Goal: Task Accomplishment & Management: Use online tool/utility

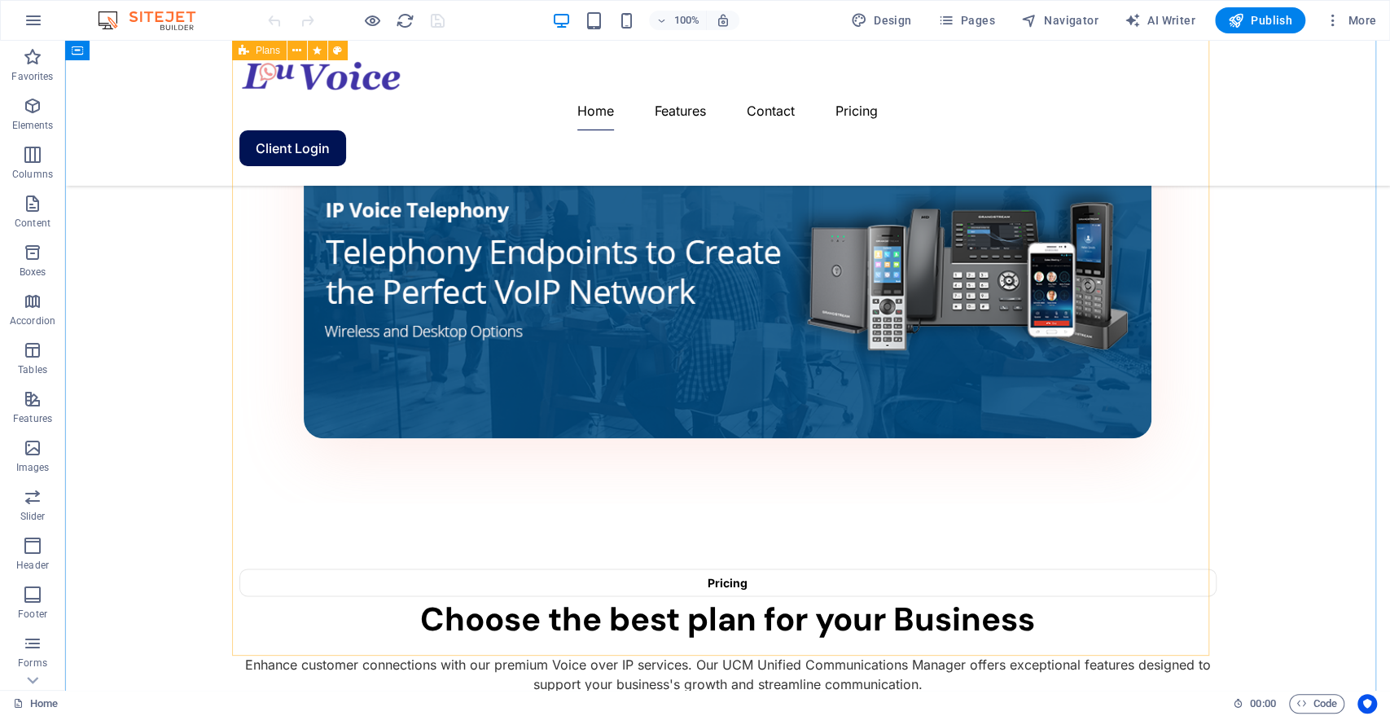
scroll to position [995, 0]
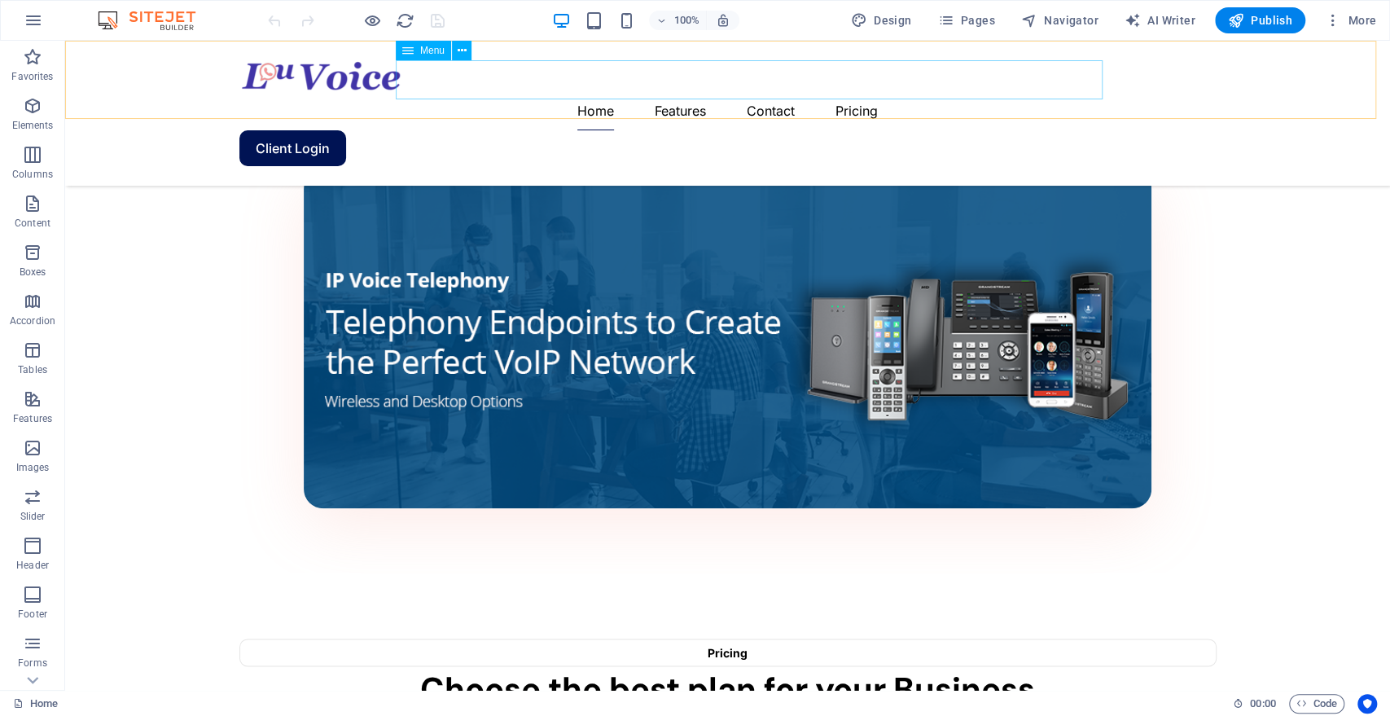
click at [708, 91] on nav "Home Features Contact Pricing" at bounding box center [727, 110] width 977 height 39
click at [0, 0] on span "Menu" at bounding box center [0, 0] width 0 height 0
click at [460, 45] on icon at bounding box center [461, 50] width 9 height 17
click at [1290, 103] on div "Home Features Contact Pricing Client Login" at bounding box center [727, 113] width 1325 height 145
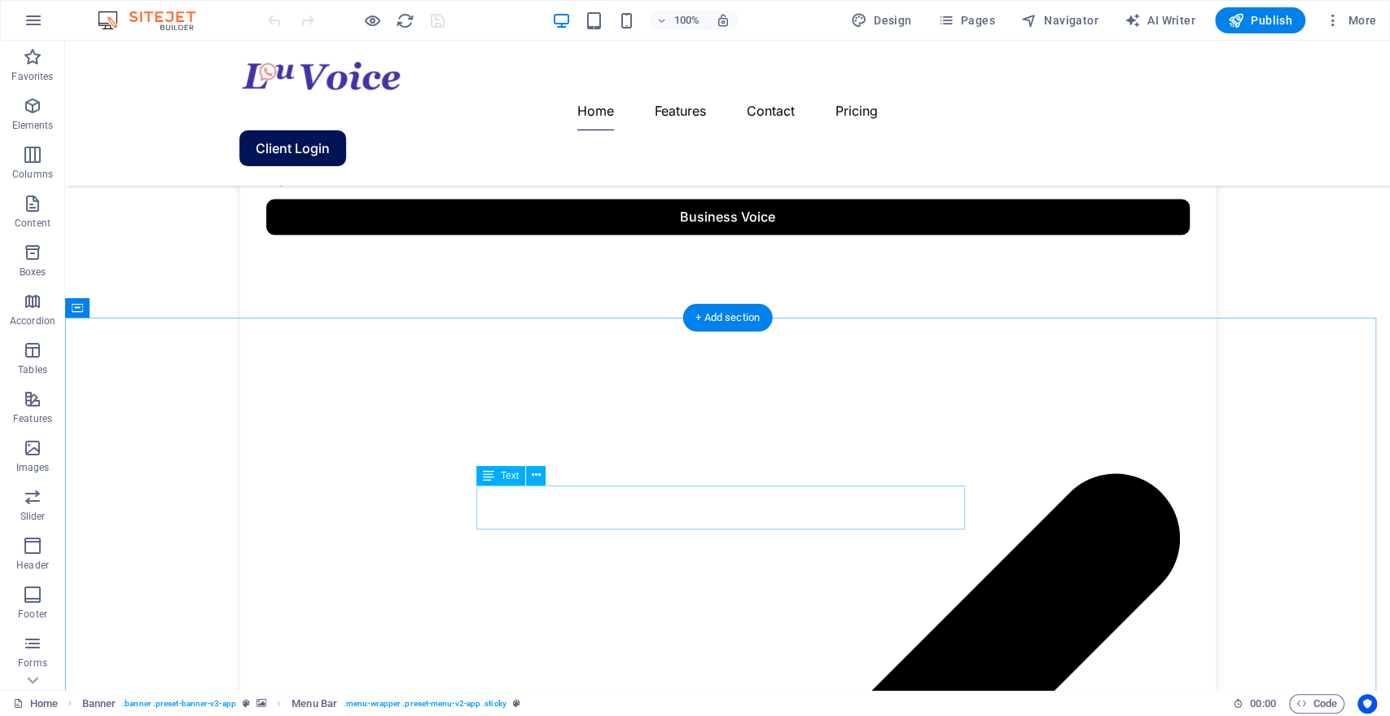
scroll to position [1629, 0]
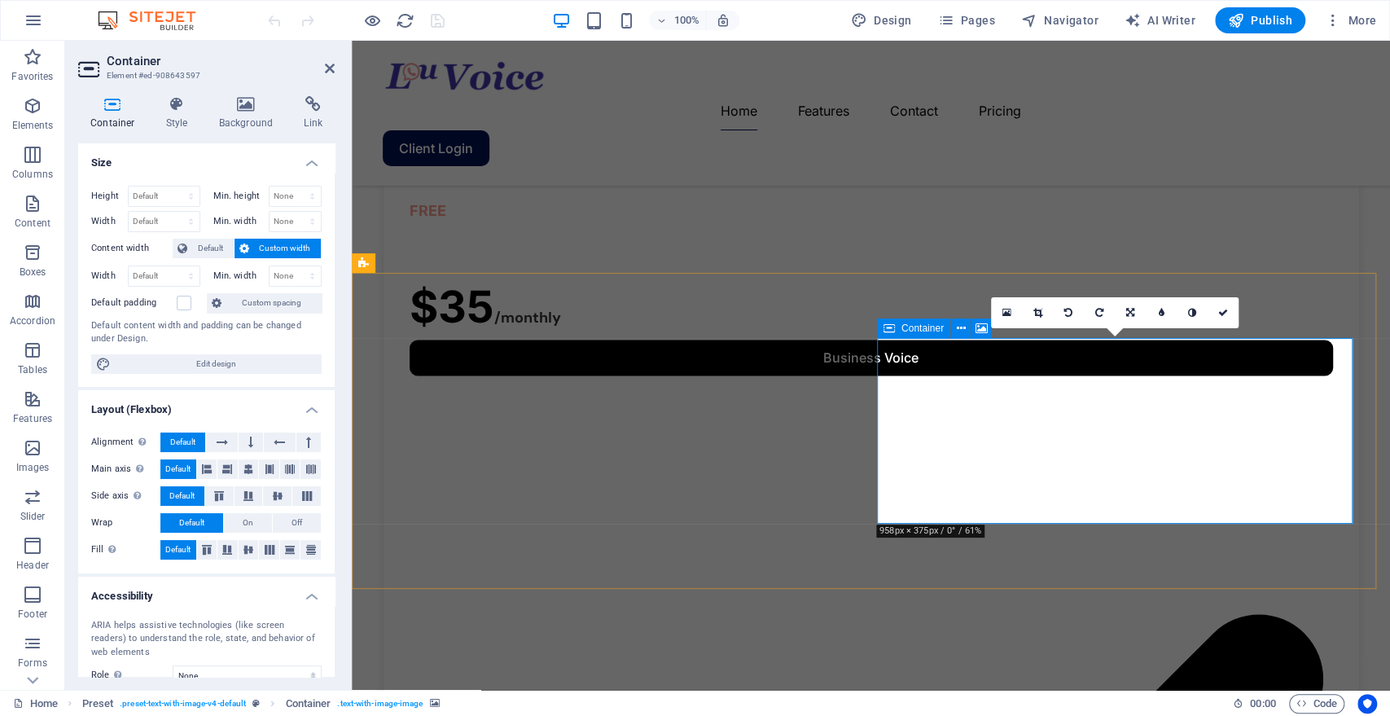
click at [923, 330] on span "Container" at bounding box center [923, 328] width 42 height 10
click at [920, 332] on span "Container" at bounding box center [923, 328] width 42 height 10
click at [1036, 312] on icon at bounding box center [1037, 313] width 9 height 10
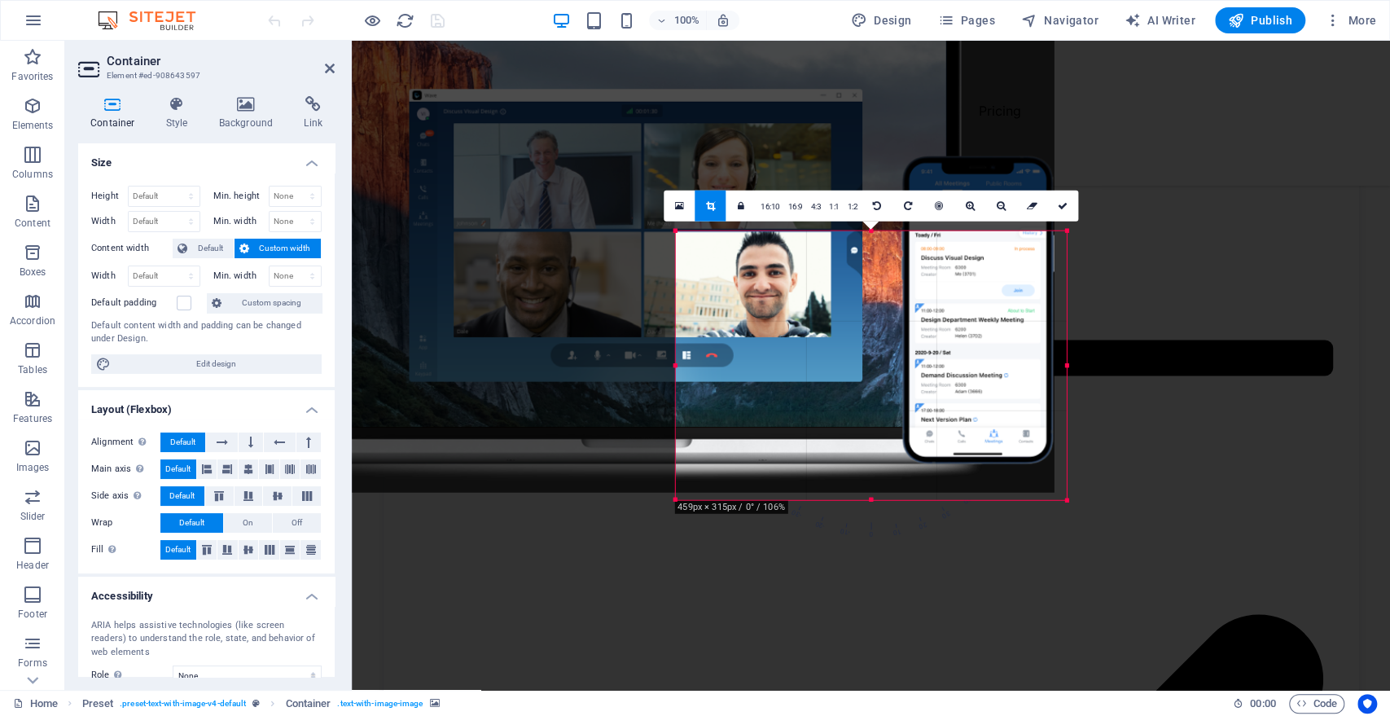
drag, startPoint x: 456, startPoint y: 119, endPoint x: 895, endPoint y: 344, distance: 493.3
click at [895, 344] on div "180 170 160 150 140 130 120 110 100 90 80 70 60 50 40 30 20 10 0 -10 -20 -30 -4…" at bounding box center [871, 366] width 392 height 270
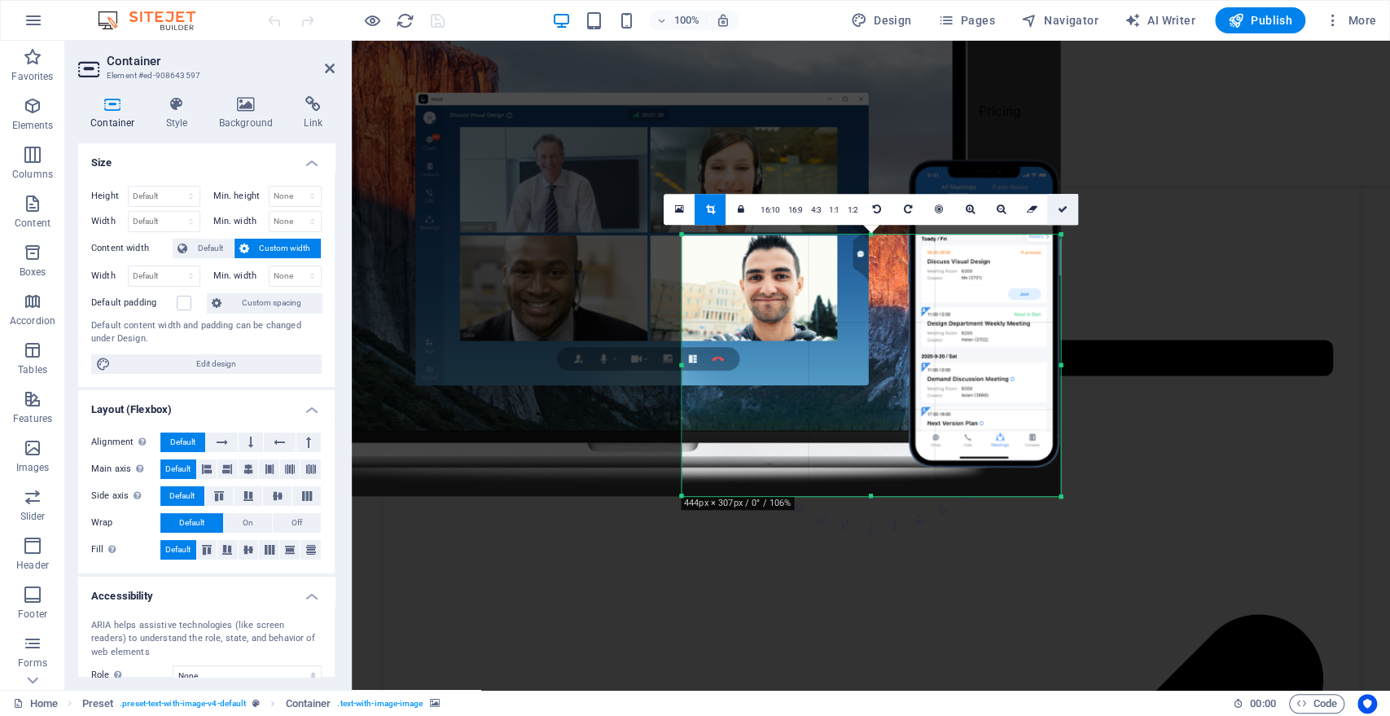
click at [1053, 208] on link at bounding box center [1063, 209] width 31 height 31
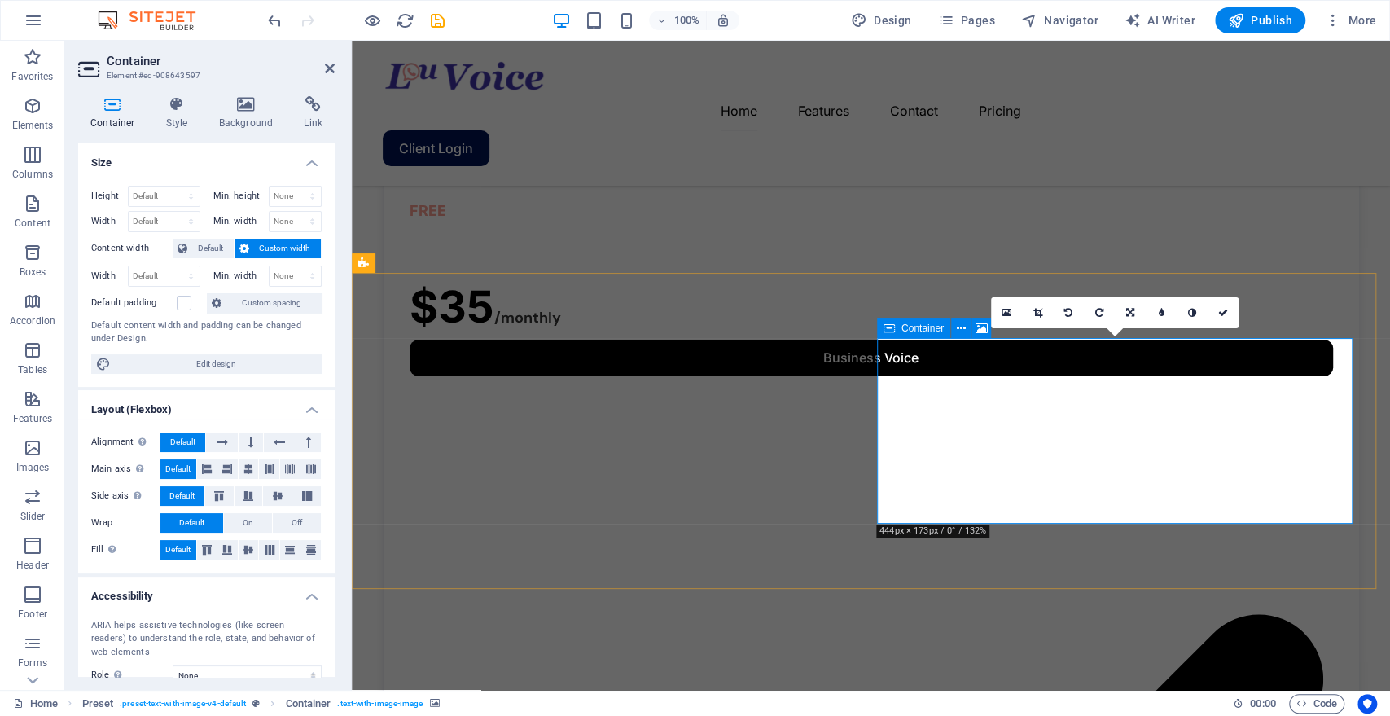
click at [1008, 305] on link at bounding box center [1006, 312] width 31 height 31
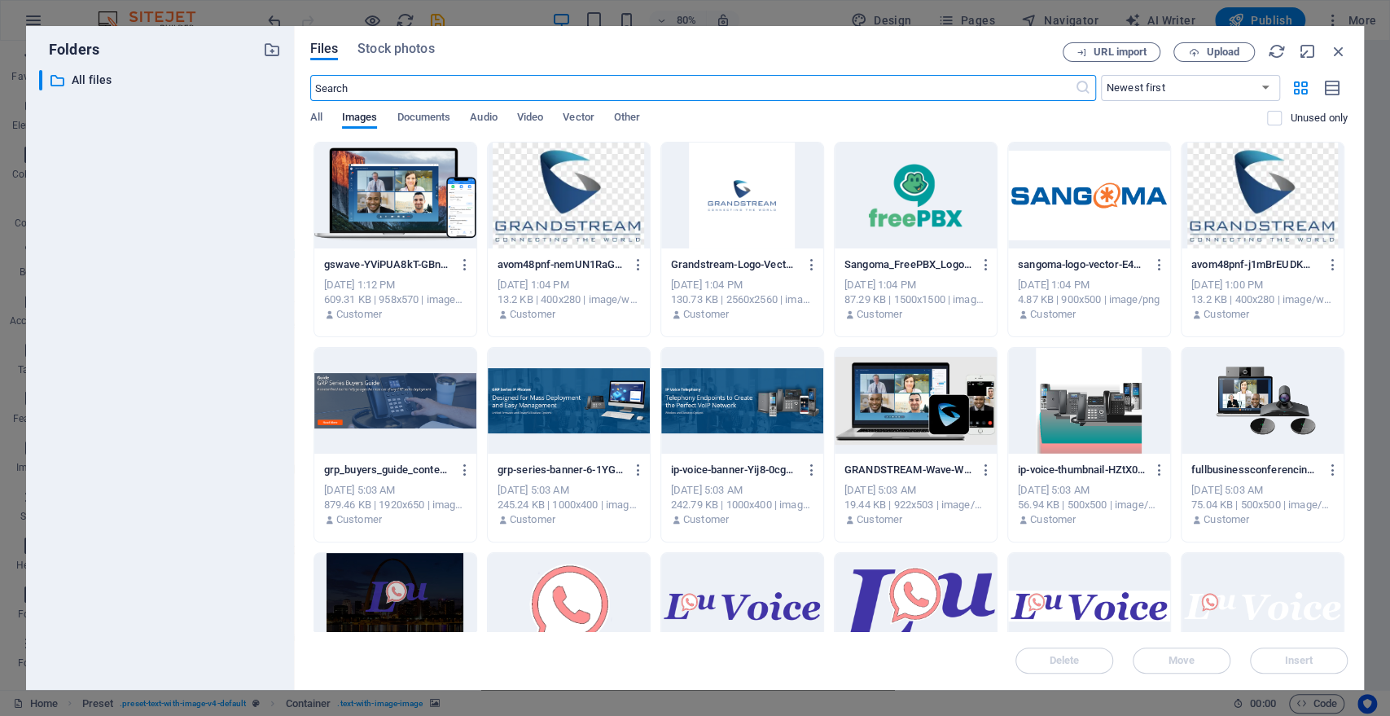
scroll to position [1715, 0]
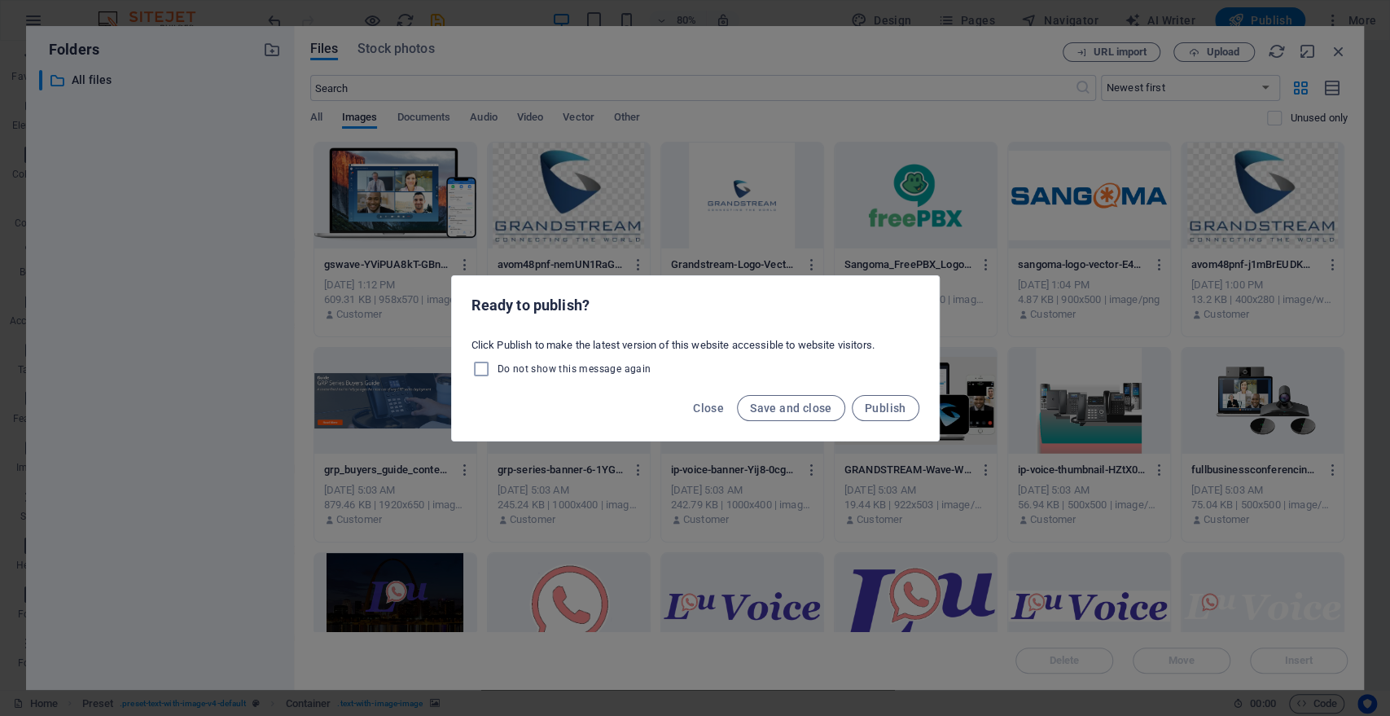
drag, startPoint x: 863, startPoint y: 7, endPoint x: 875, endPoint y: 24, distance: 20.6
click at [865, 7] on div "Ready to publish? Click Publish to make the latest version of this website acce…" at bounding box center [695, 358] width 1390 height 716
click at [720, 406] on span "Close" at bounding box center [708, 408] width 31 height 13
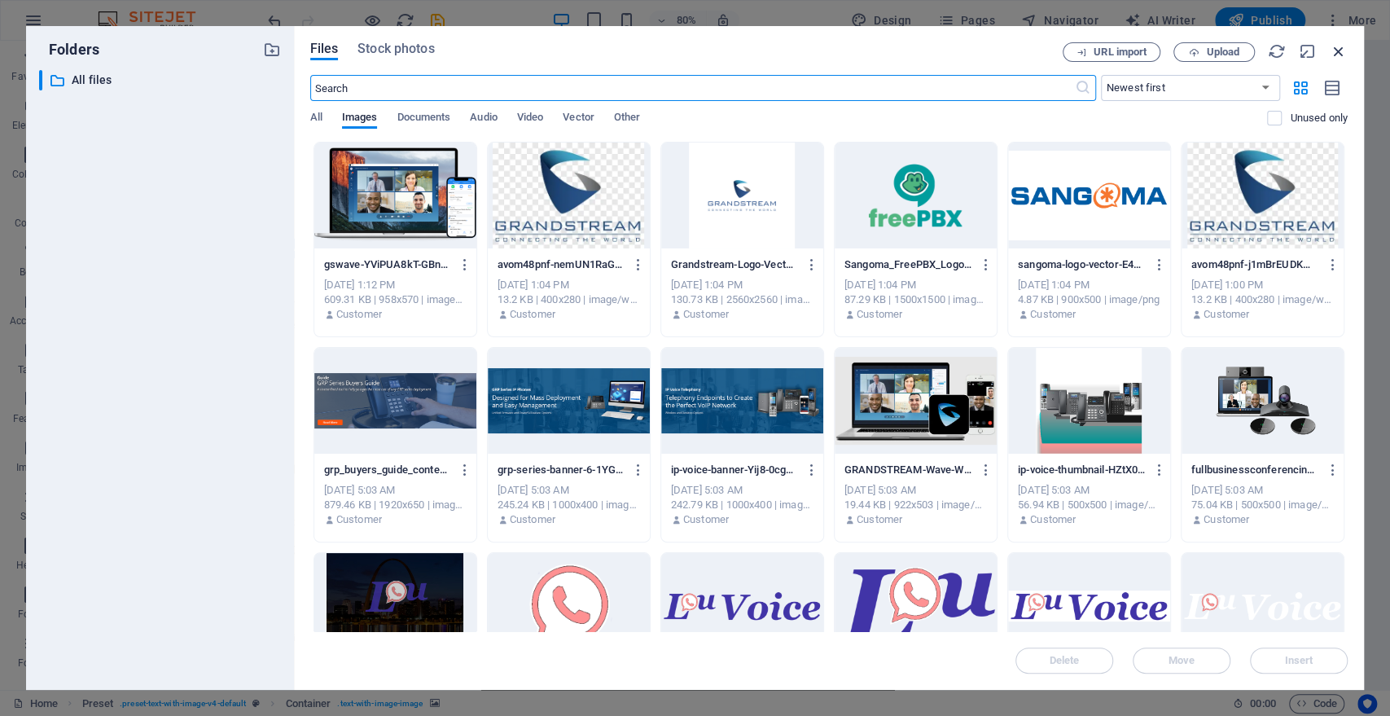
click at [1335, 52] on icon "button" at bounding box center [1339, 51] width 18 height 18
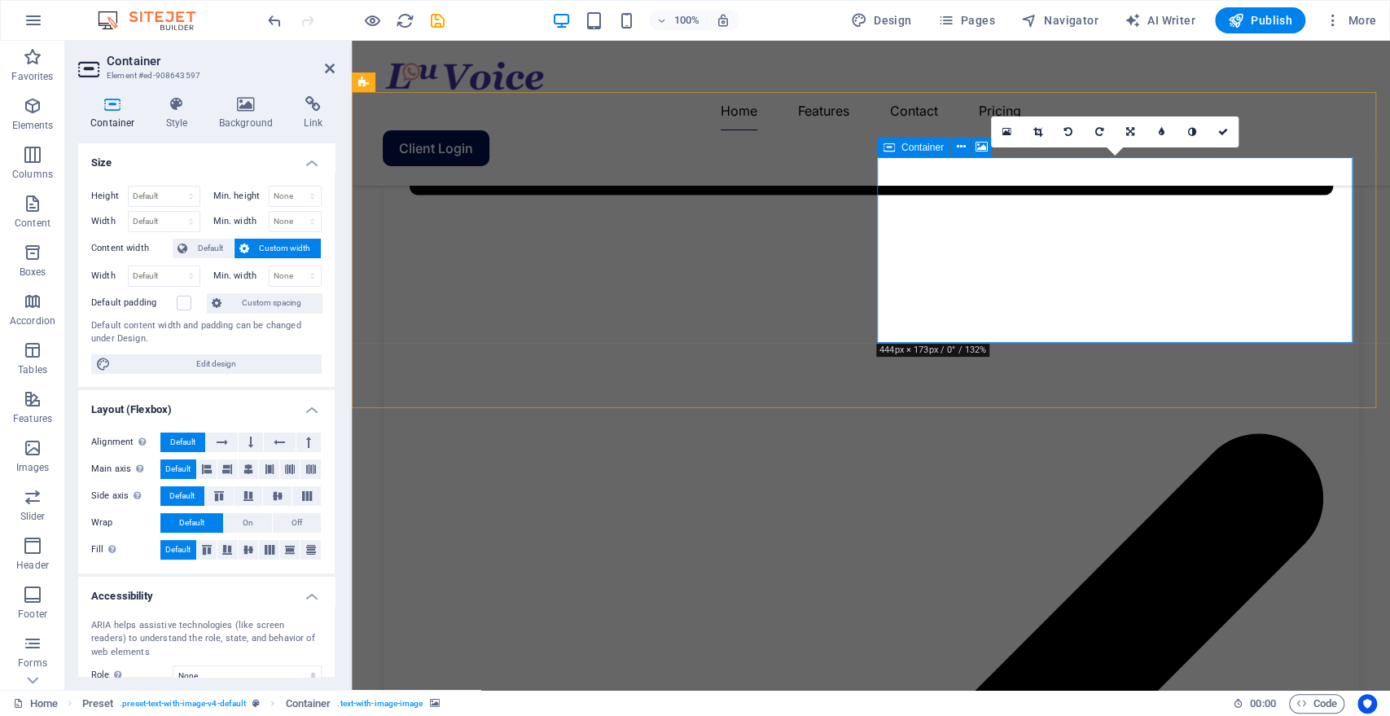
scroll to position [1629, 0]
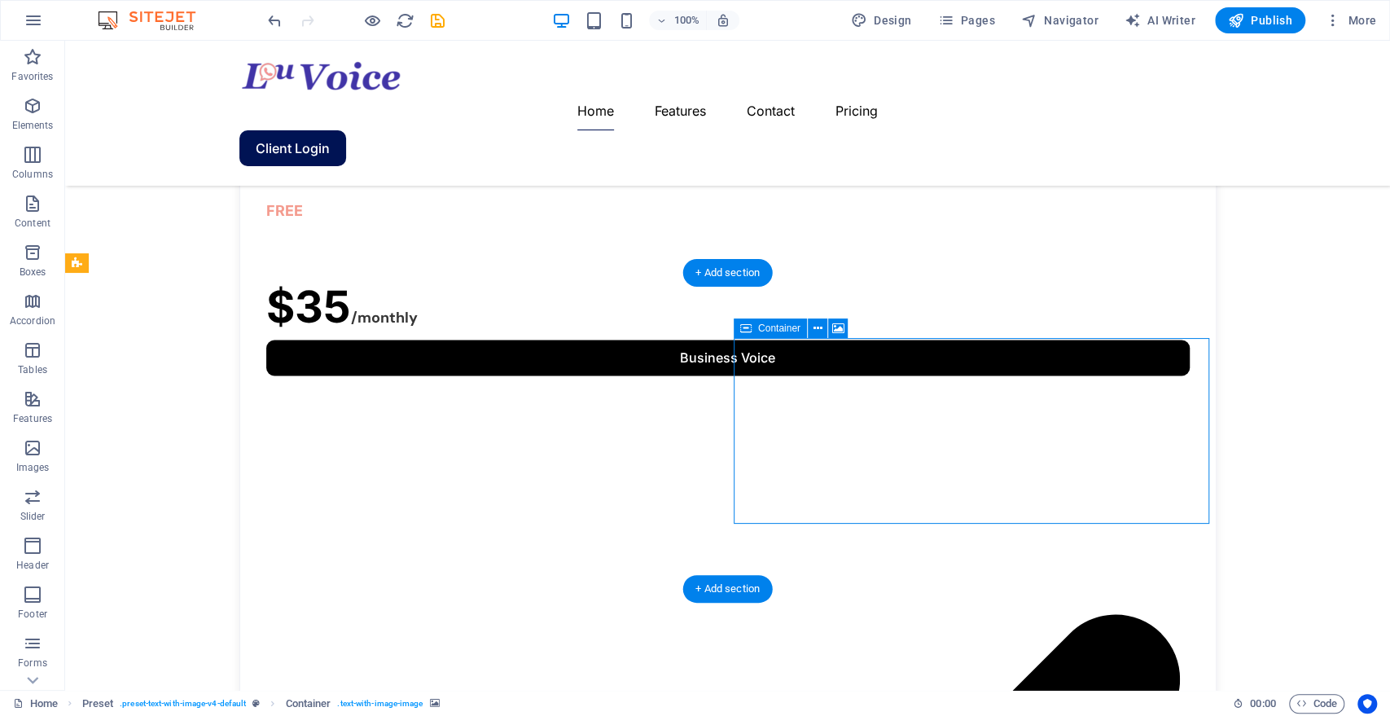
click at [815, 331] on icon at bounding box center [817, 328] width 9 height 17
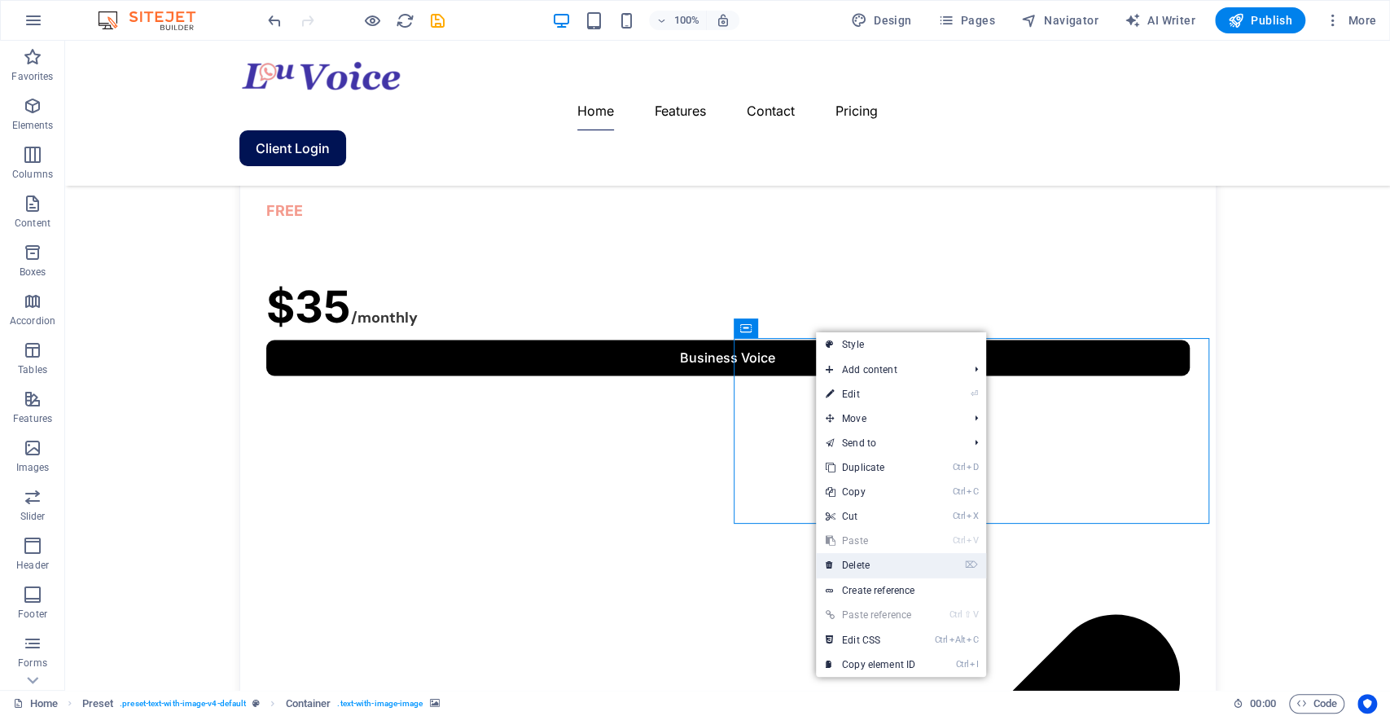
click at [856, 558] on link "⌦ Delete" at bounding box center [870, 565] width 109 height 24
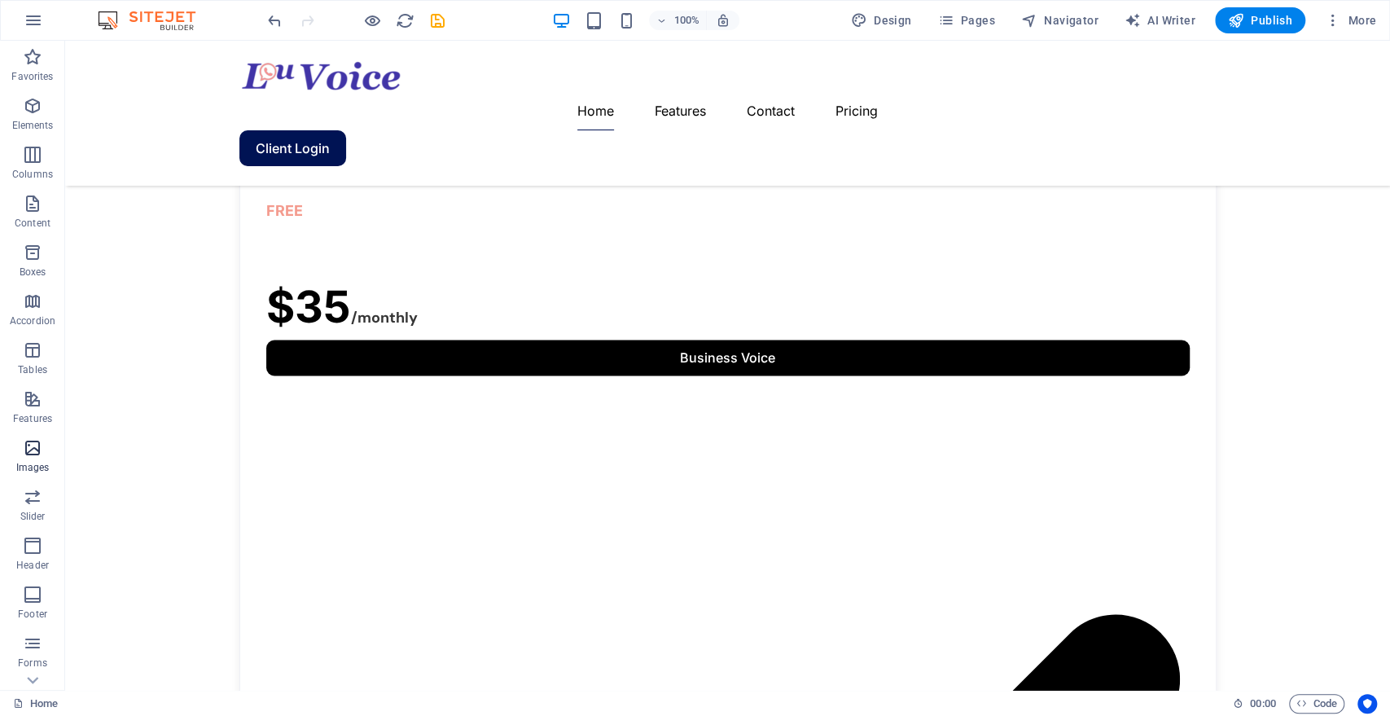
click at [36, 444] on icon "button" at bounding box center [33, 448] width 20 height 20
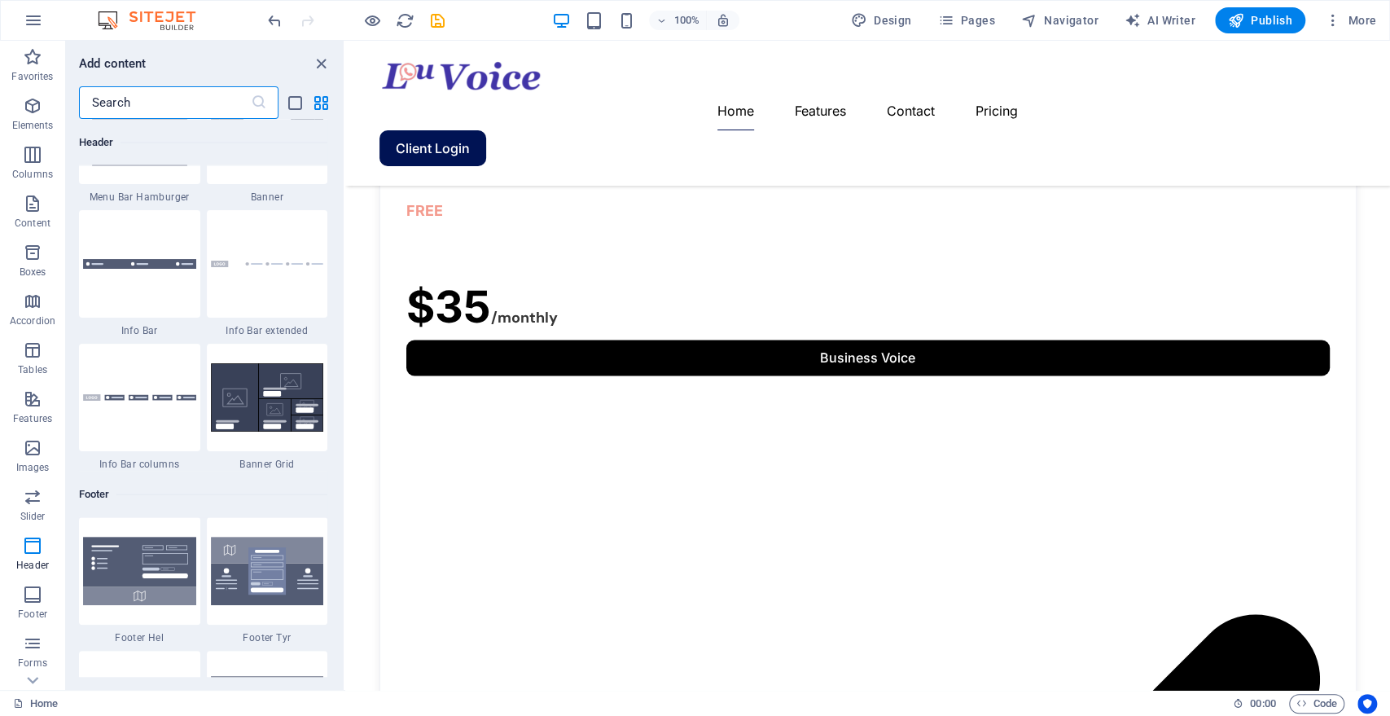
scroll to position [10522, 0]
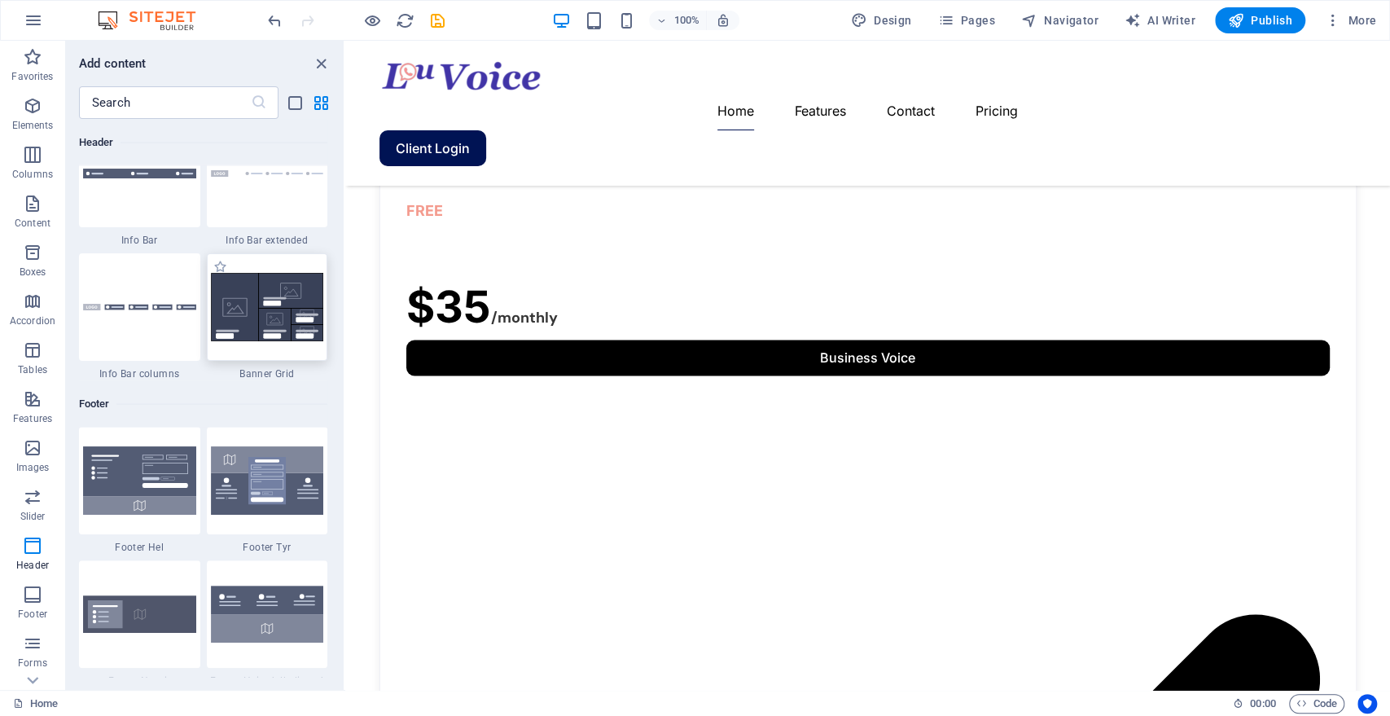
click at [254, 340] on img at bounding box center [267, 307] width 113 height 68
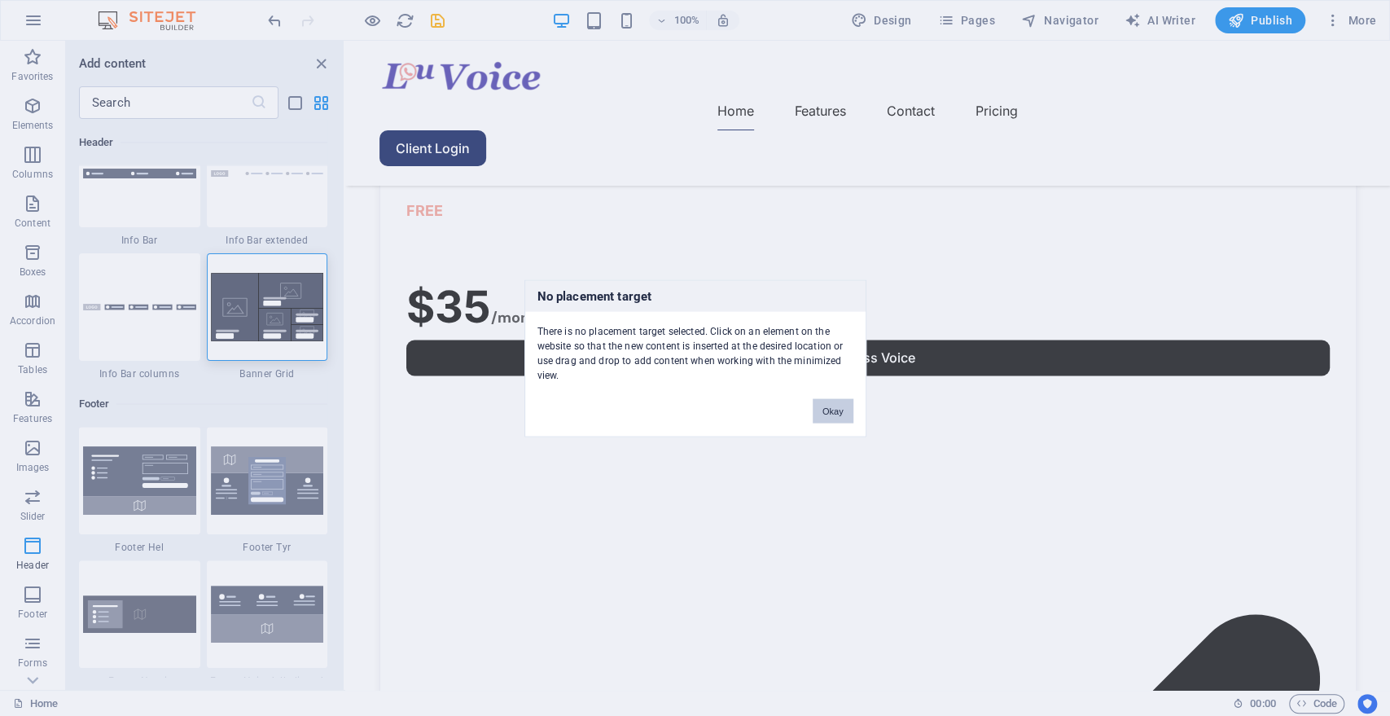
click at [820, 402] on button "Okay" at bounding box center [833, 410] width 41 height 24
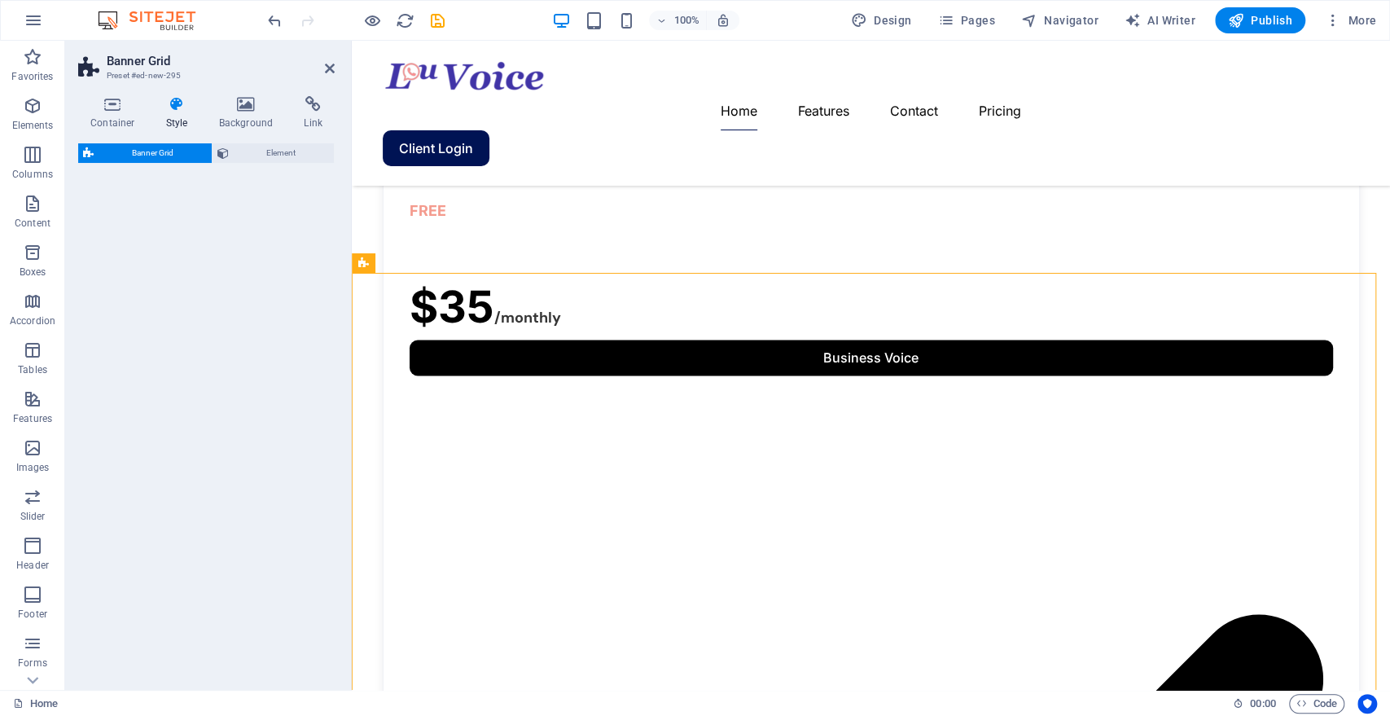
select select "vh"
select select "rem"
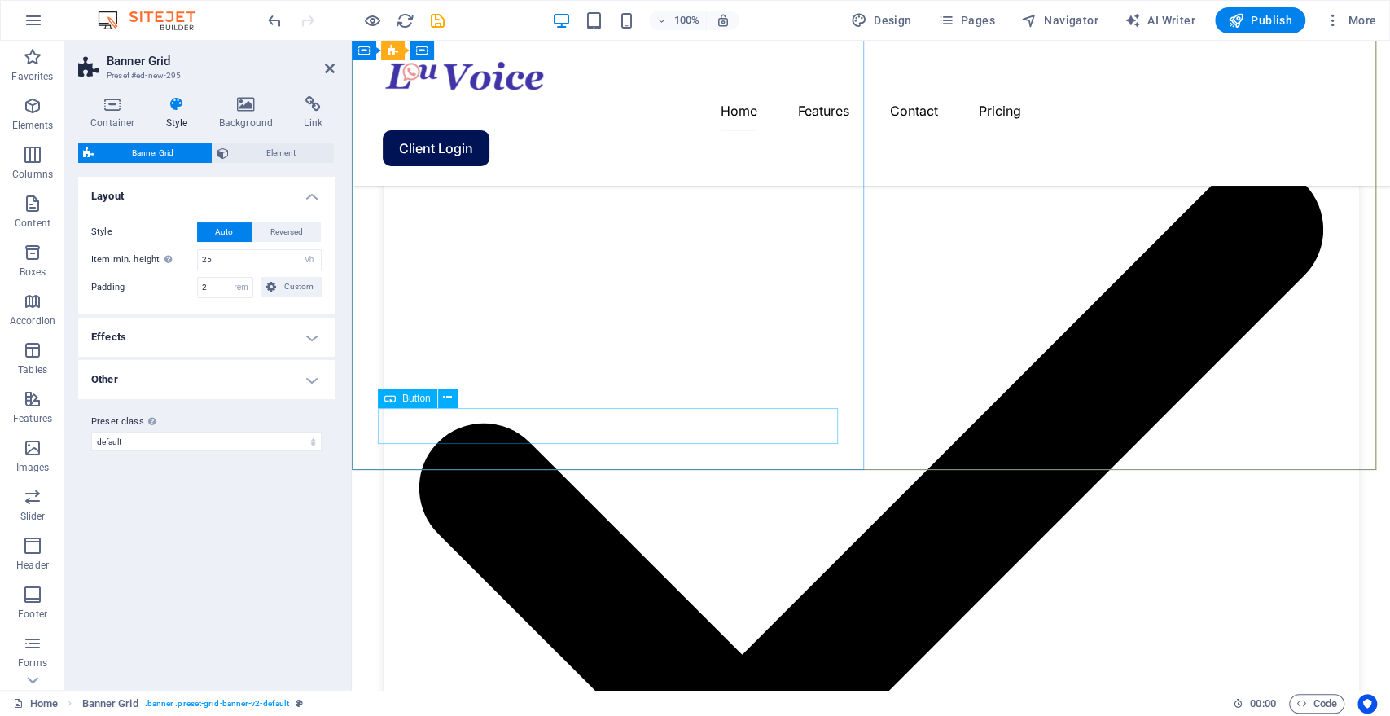
scroll to position [2081, 0]
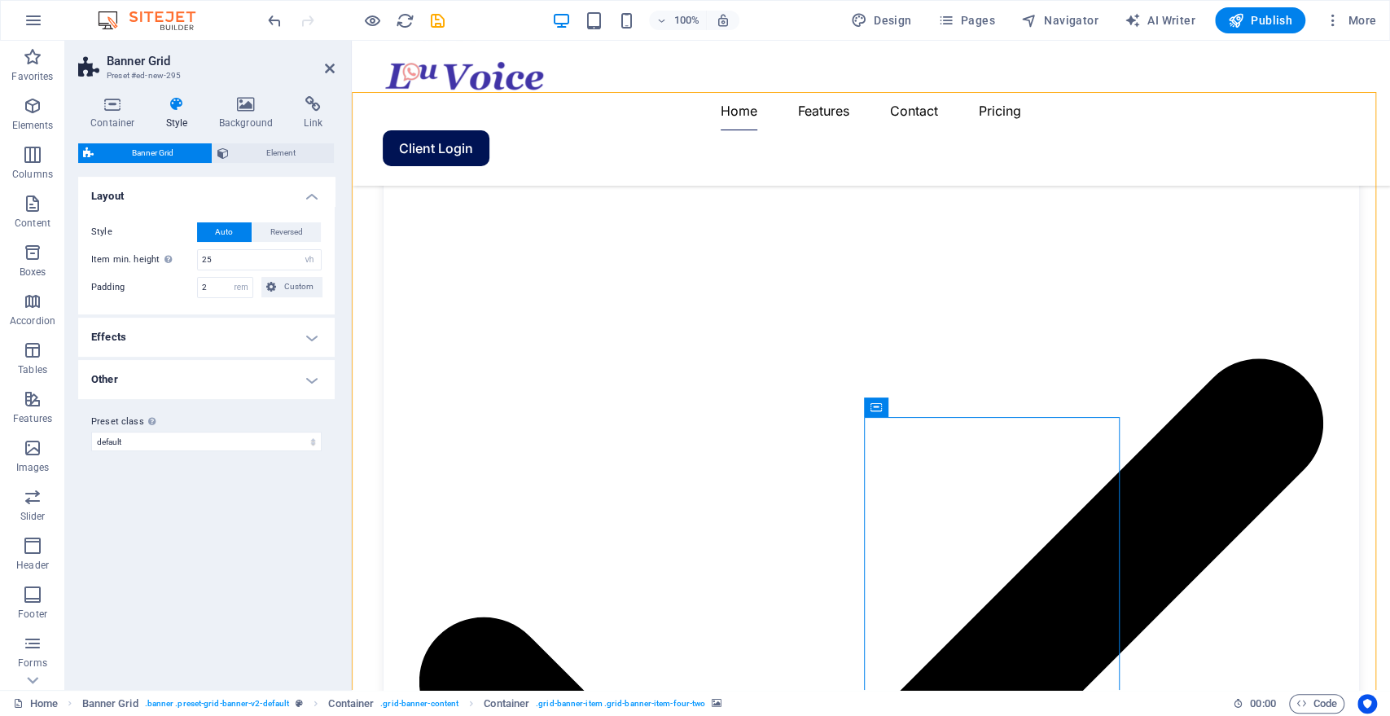
scroll to position [1991, 0]
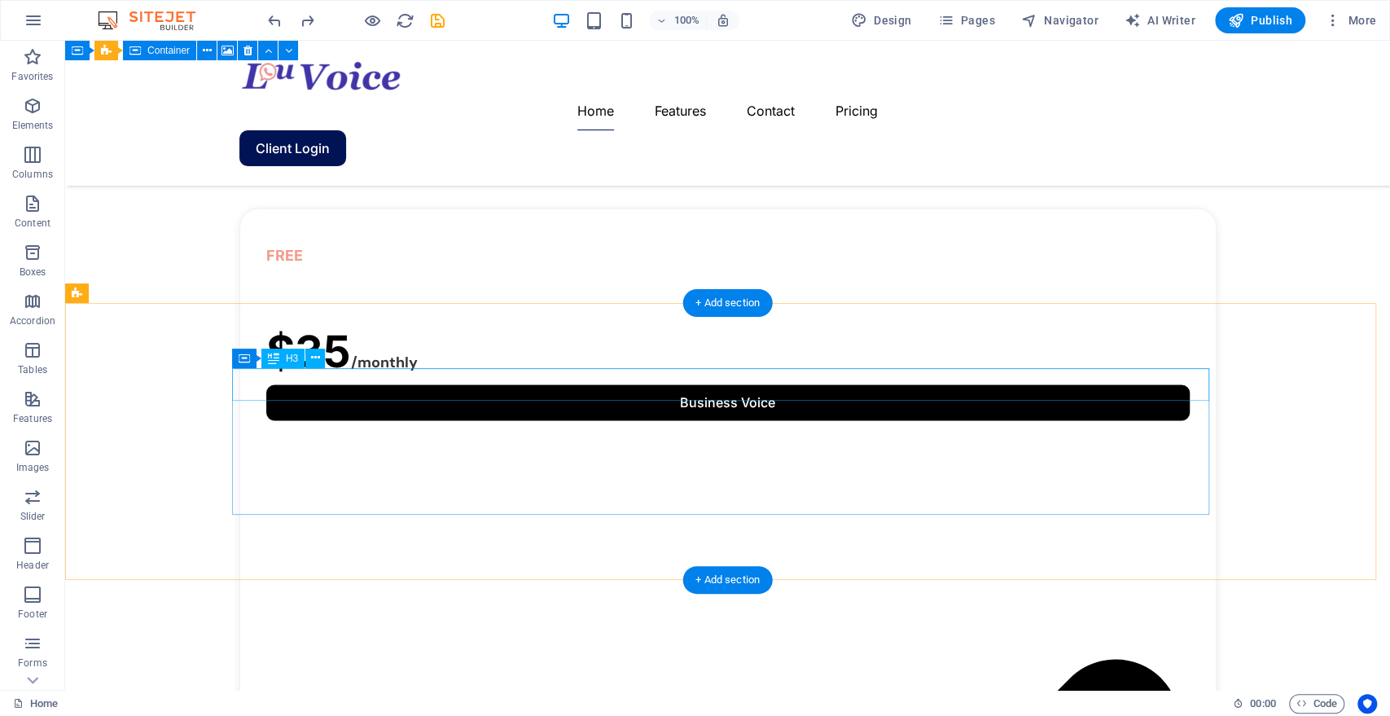
scroll to position [1613, 0]
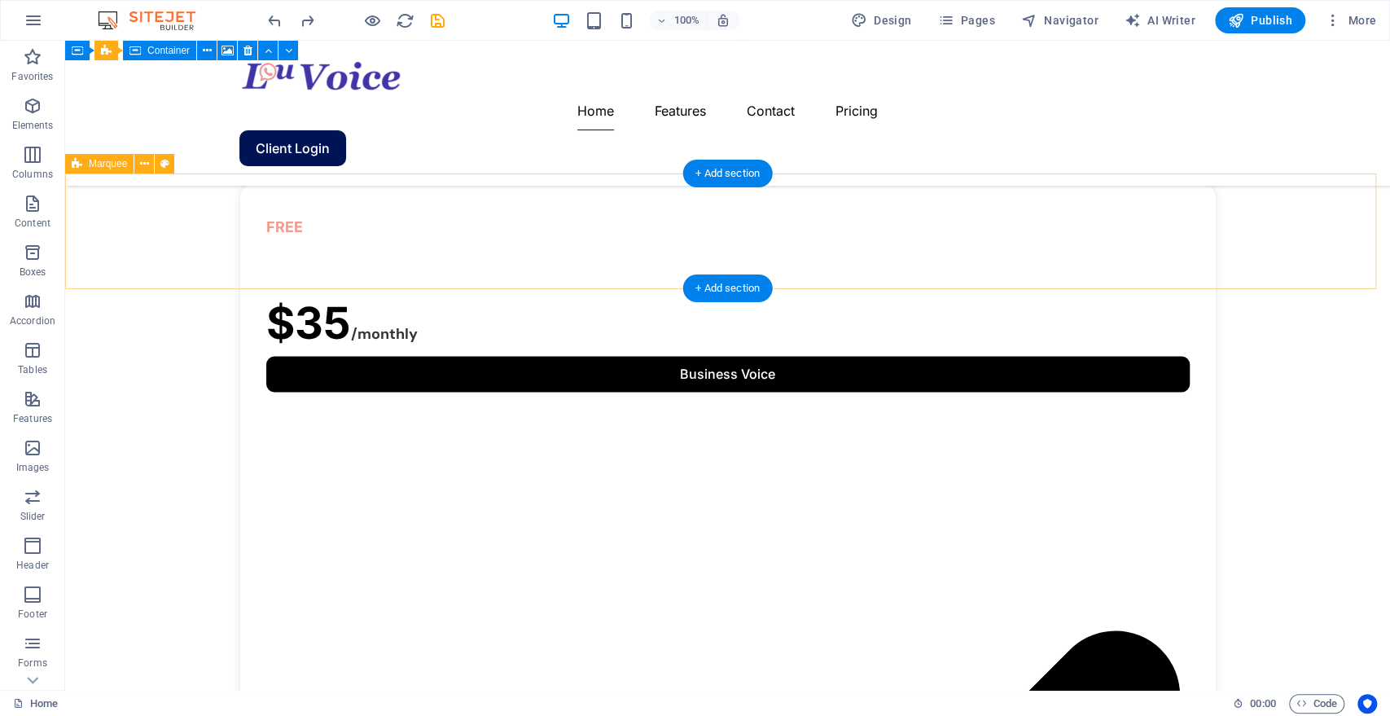
drag, startPoint x: 94, startPoint y: 482, endPoint x: 398, endPoint y: 257, distance: 378.4
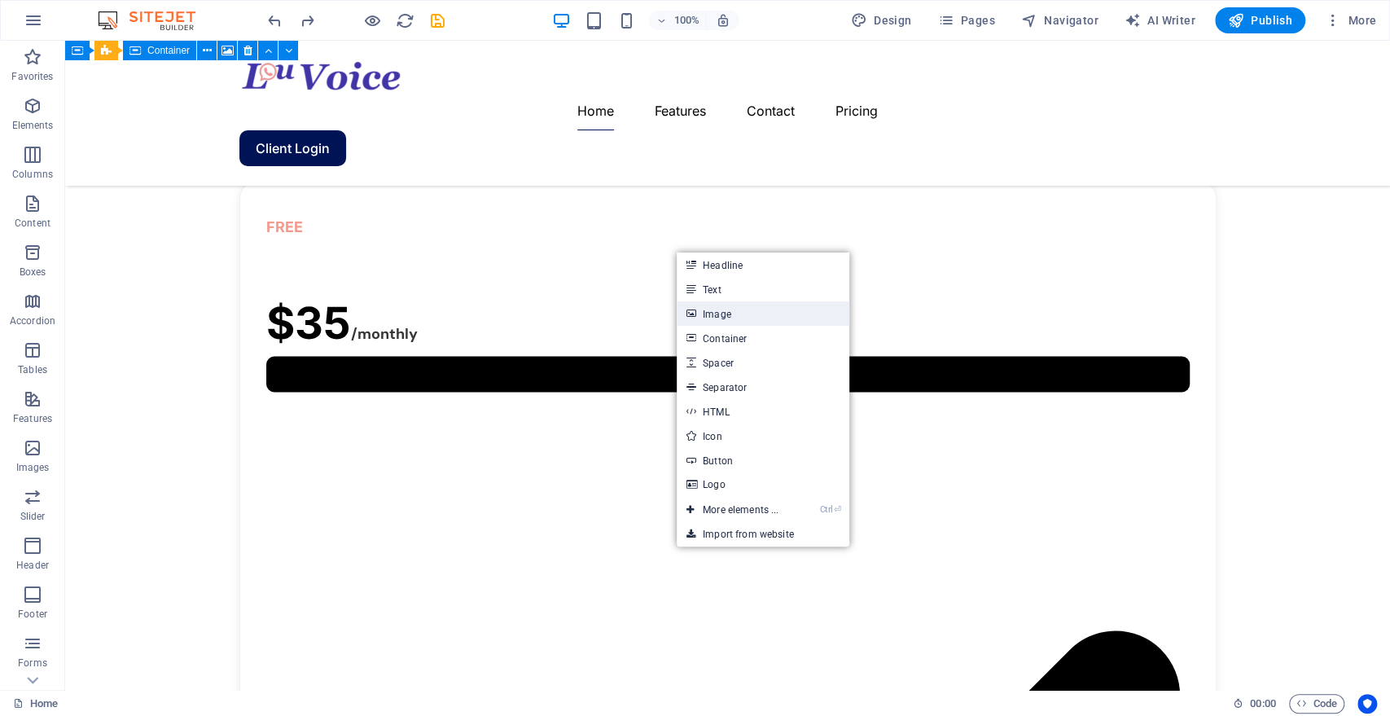
click at [714, 311] on link "Image" at bounding box center [763, 313] width 173 height 24
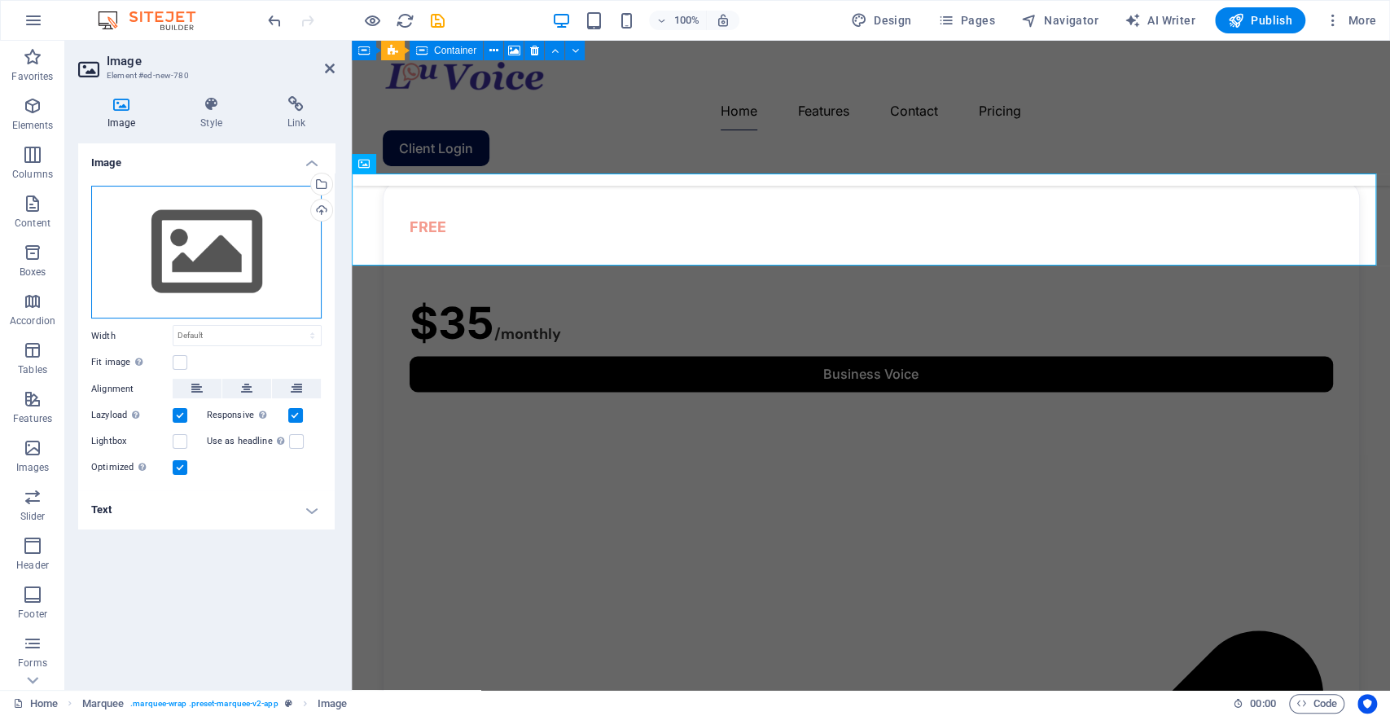
click at [211, 259] on div "Drag files here, click to choose files or select files from Files or our free s…" at bounding box center [206, 253] width 231 height 134
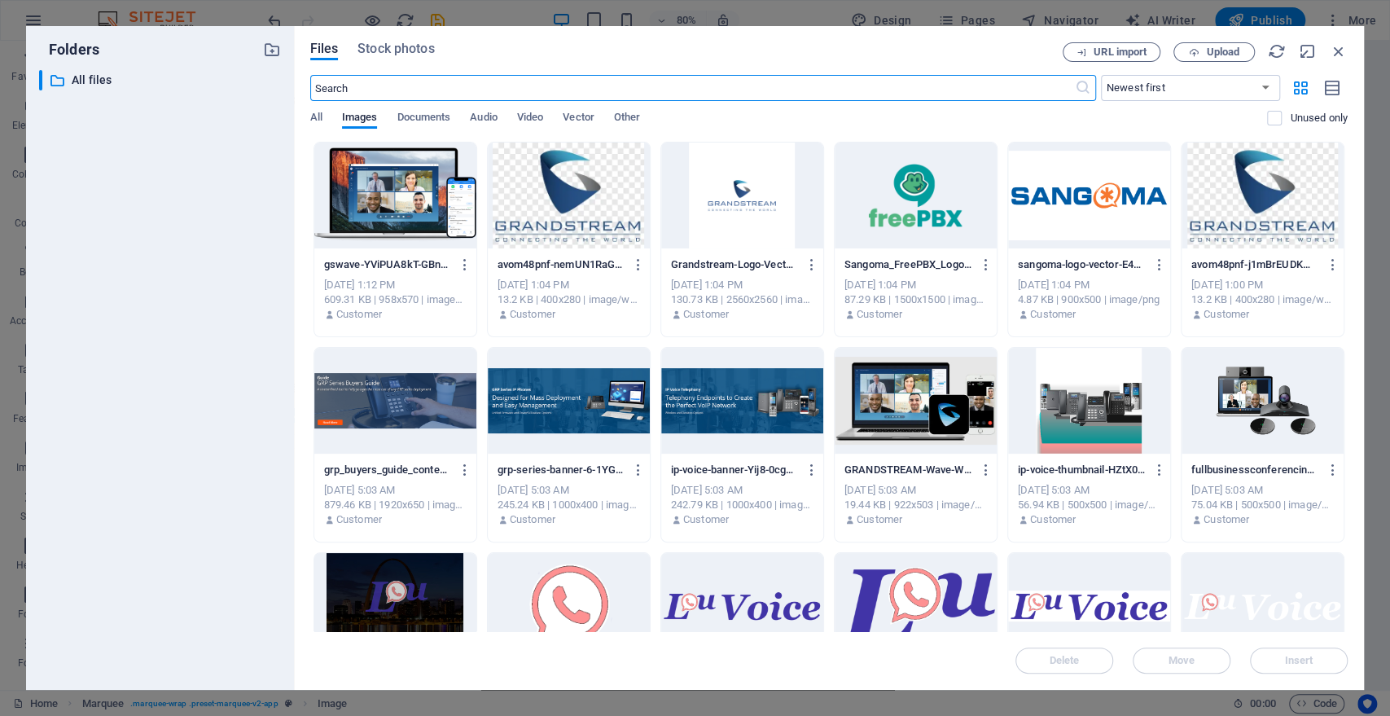
scroll to position [1699, 0]
click at [383, 201] on div at bounding box center [395, 196] width 162 height 106
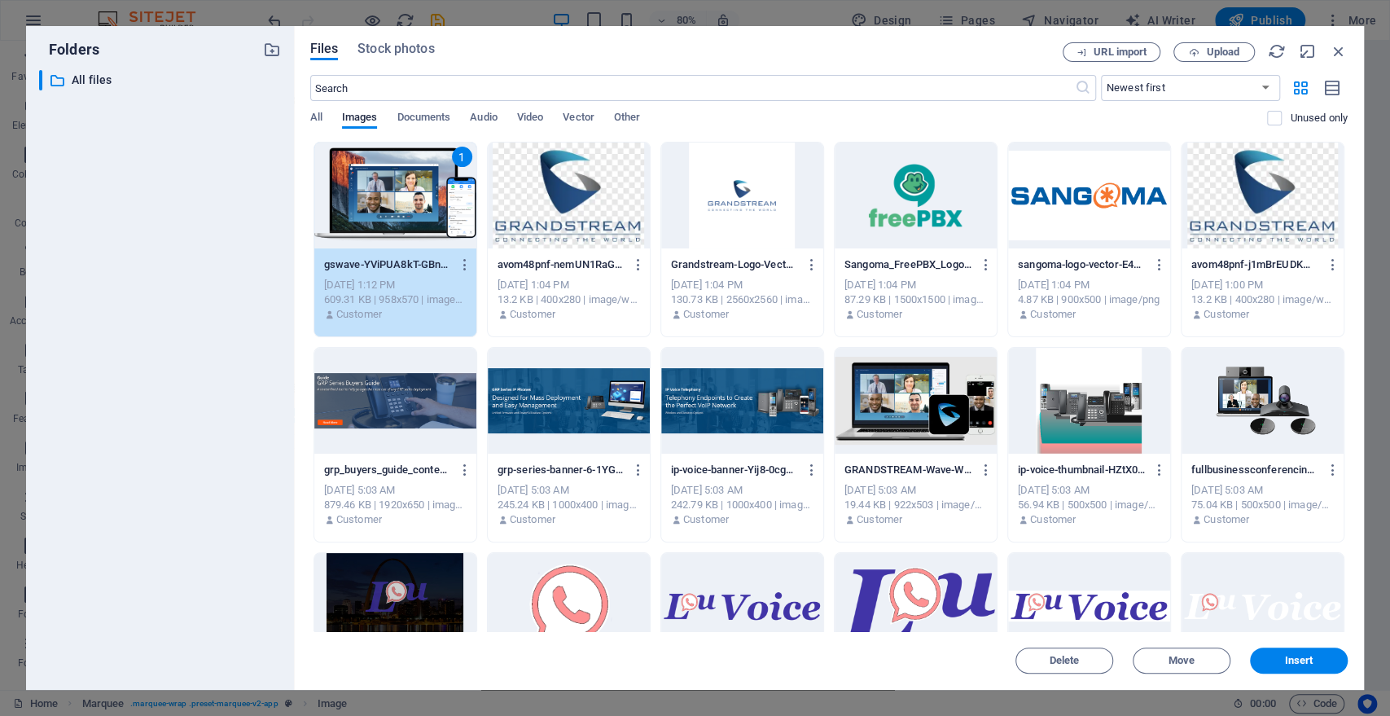
click at [383, 201] on div "1" at bounding box center [395, 196] width 162 height 106
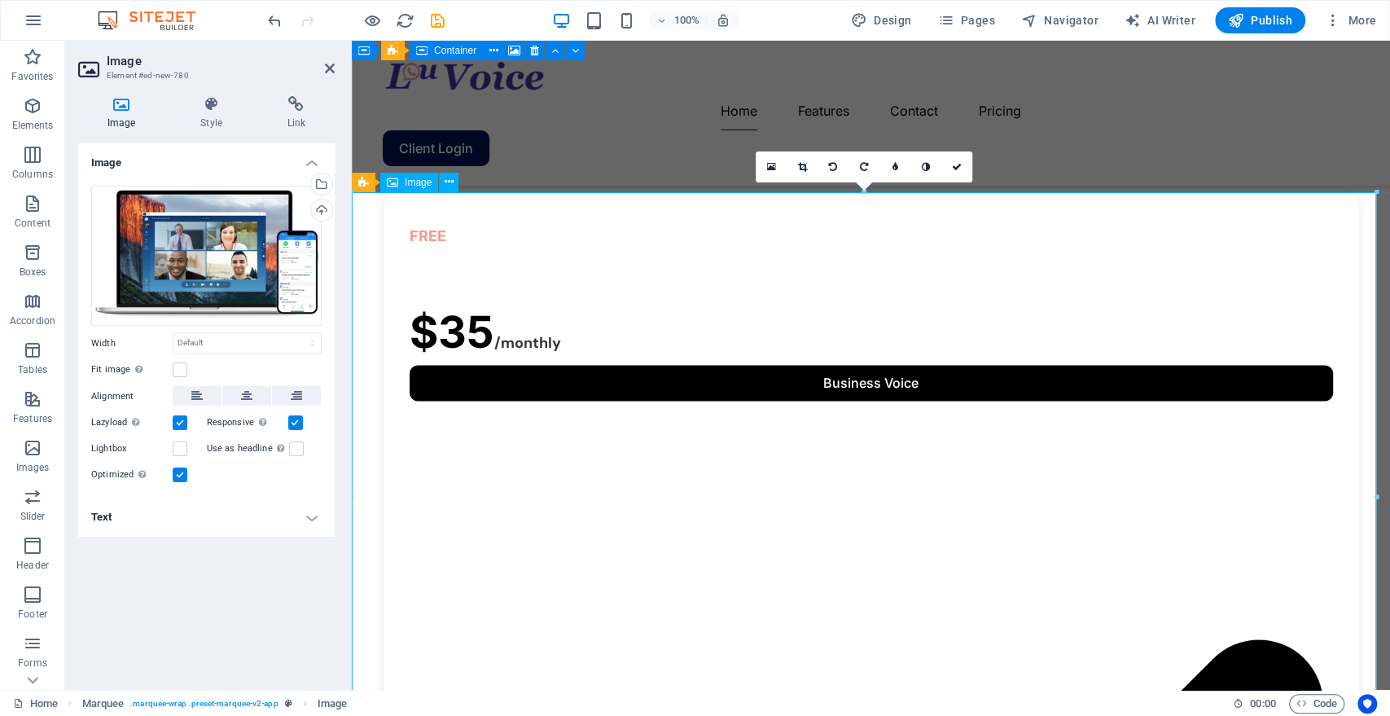
scroll to position [1588, 0]
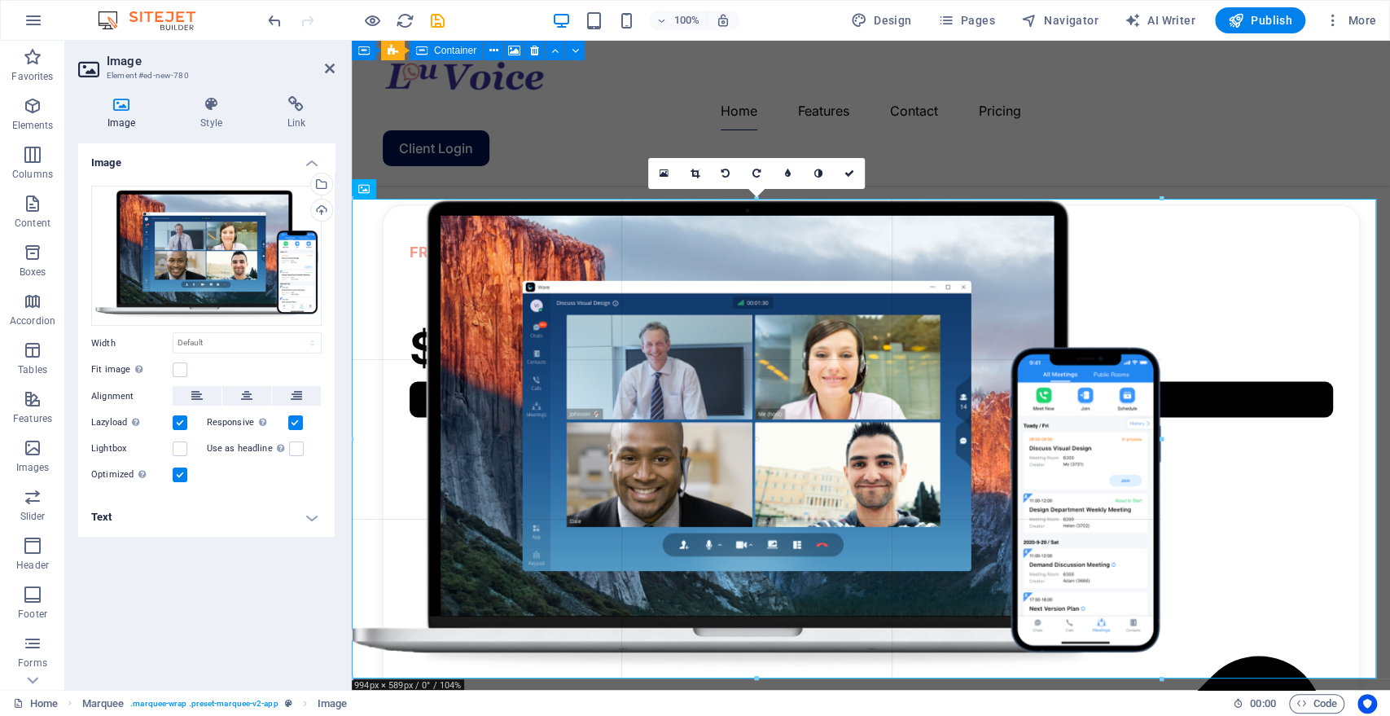
drag, startPoint x: 1357, startPoint y: 205, endPoint x: 1316, endPoint y: 331, distance: 132.1
type input "1005"
select select "px"
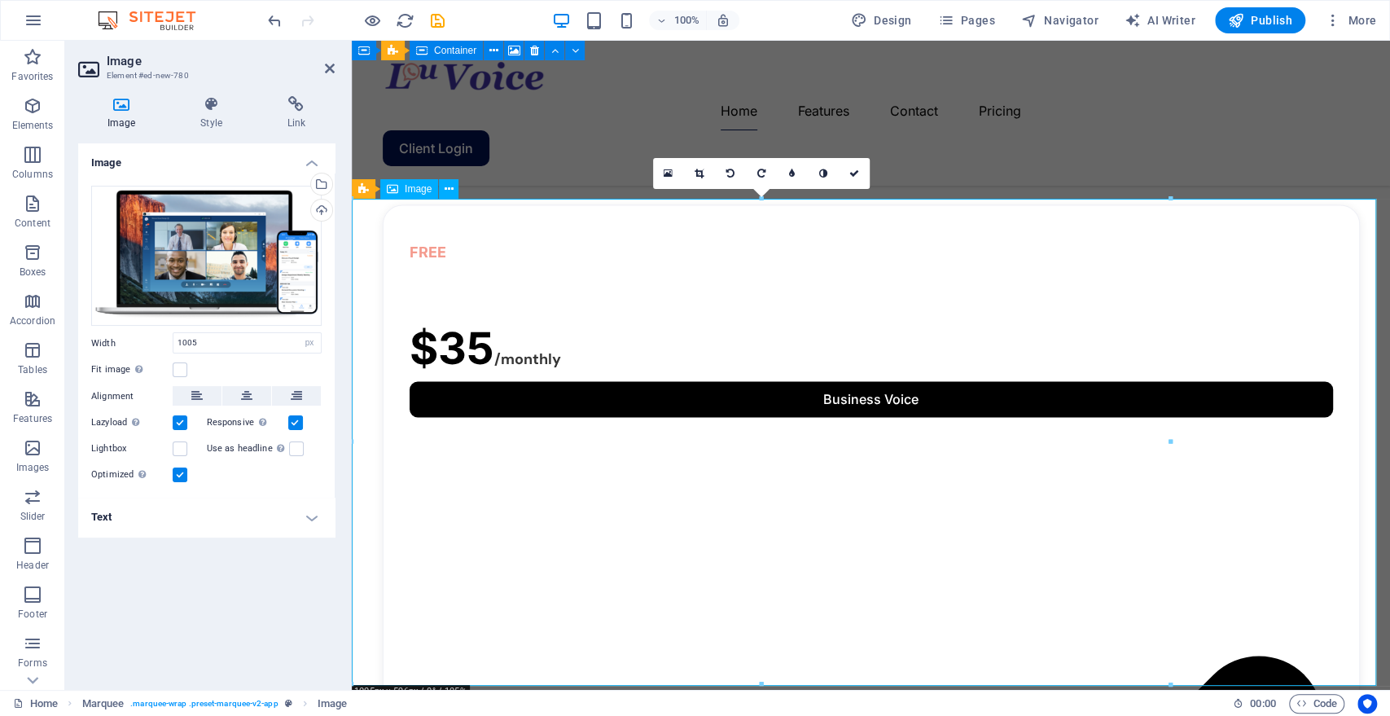
click at [200, 340] on input "1005" at bounding box center [247, 343] width 147 height 20
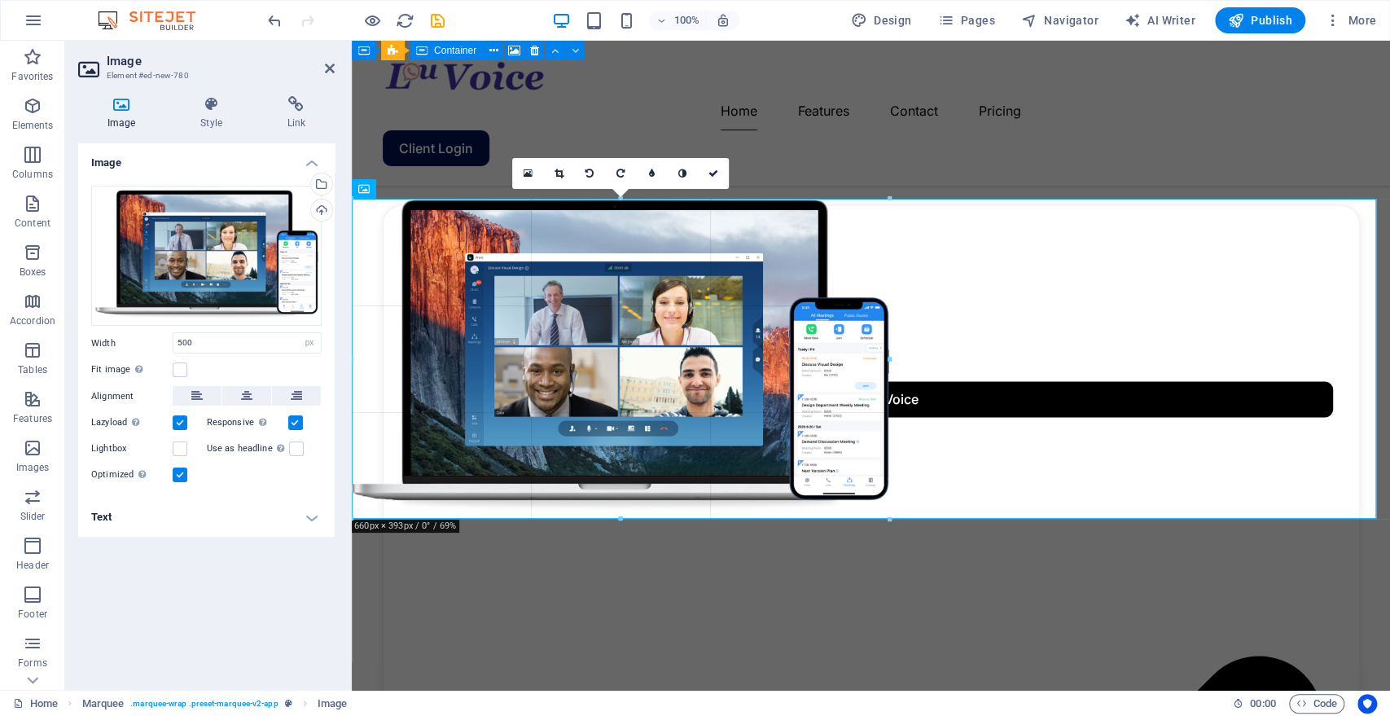
drag, startPoint x: 762, startPoint y: 445, endPoint x: 532, endPoint y: 440, distance: 229.8
type input "660"
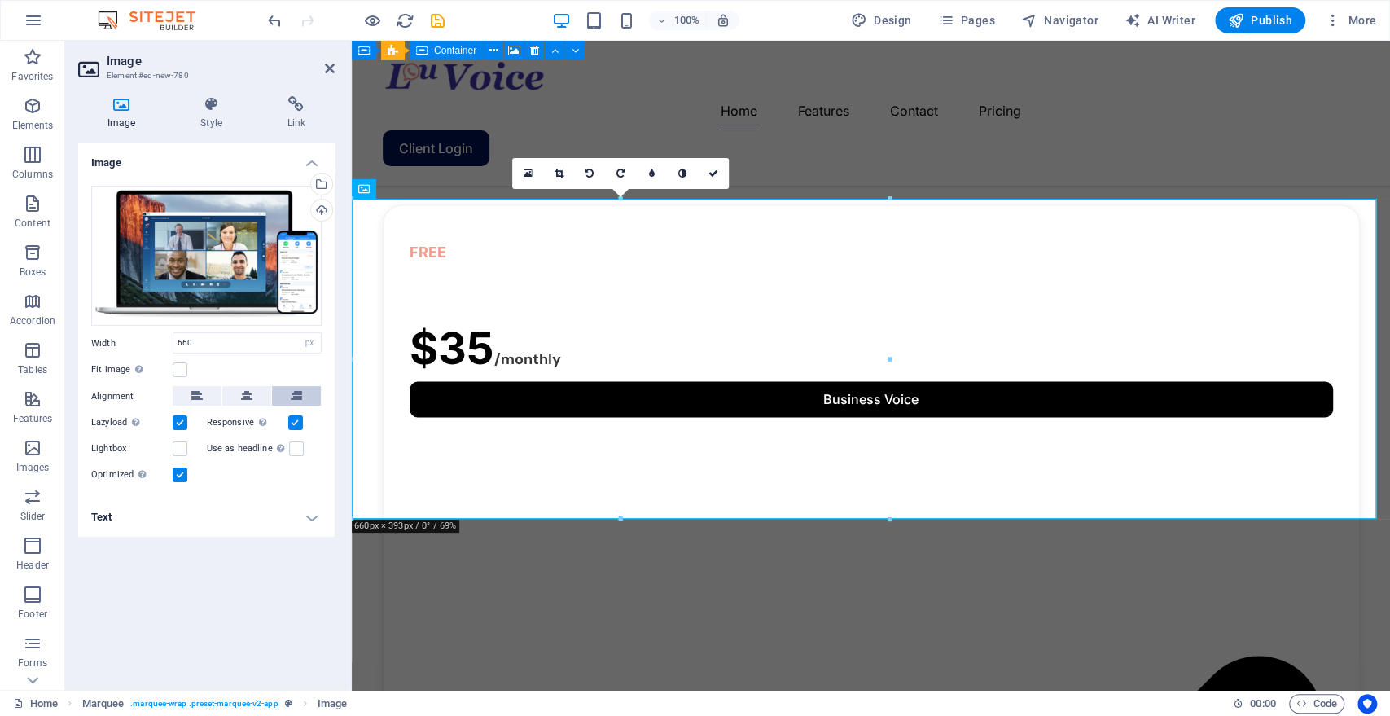
click at [294, 392] on icon at bounding box center [296, 396] width 11 height 20
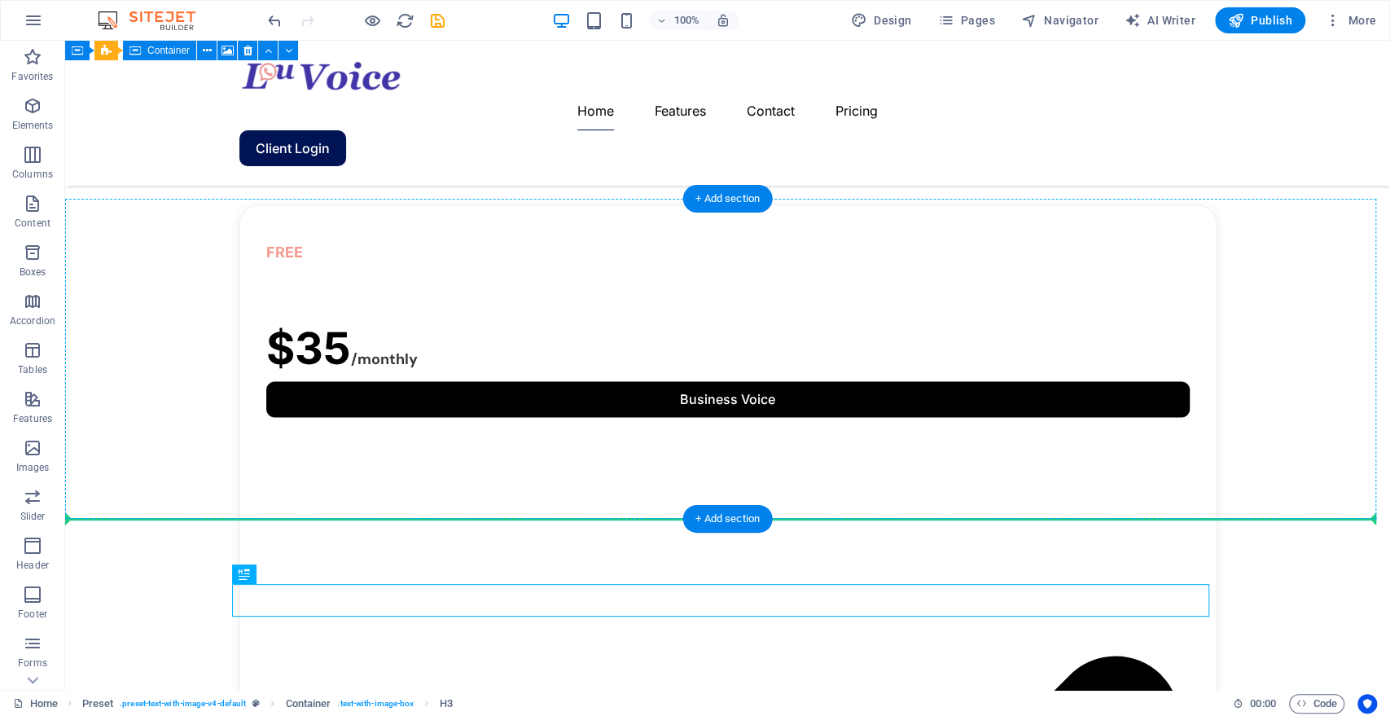
drag, startPoint x: 455, startPoint y: 596, endPoint x: 665, endPoint y: 526, distance: 221.5
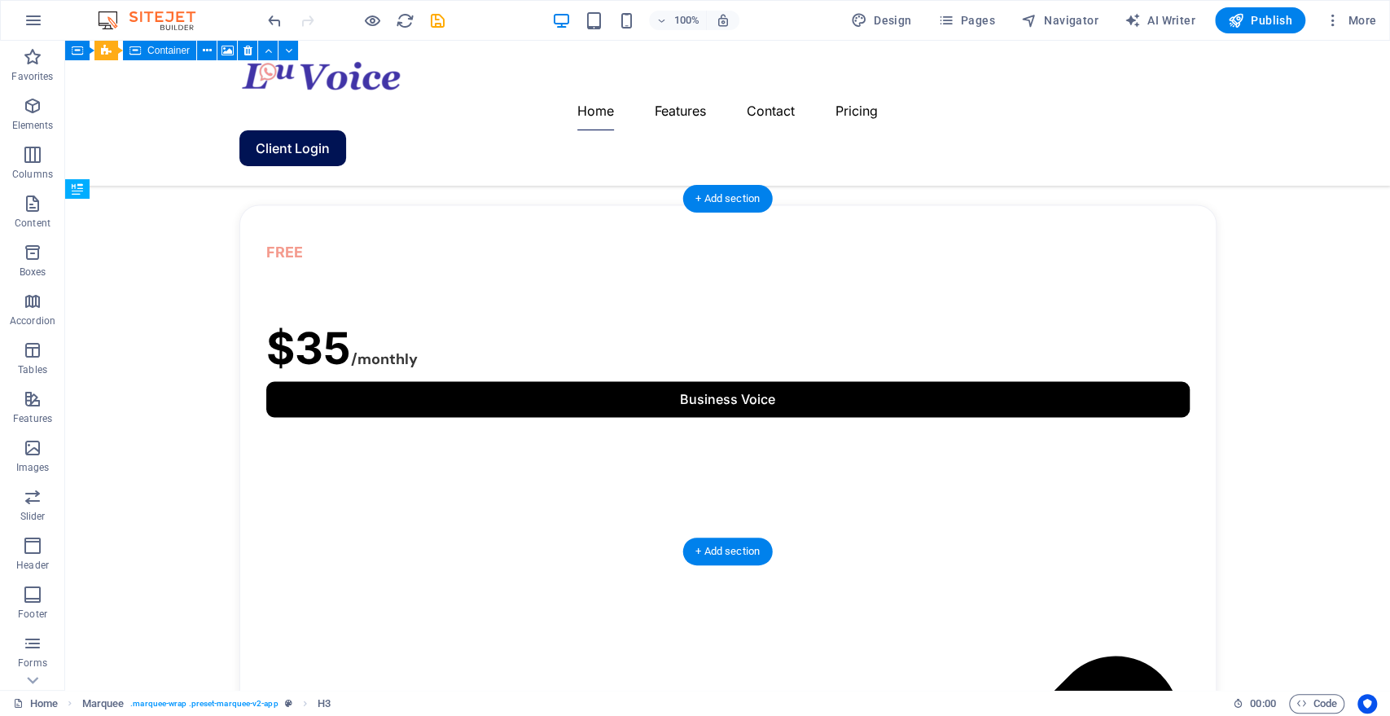
drag, startPoint x: 78, startPoint y: 521, endPoint x: 134, endPoint y: 230, distance: 296.8
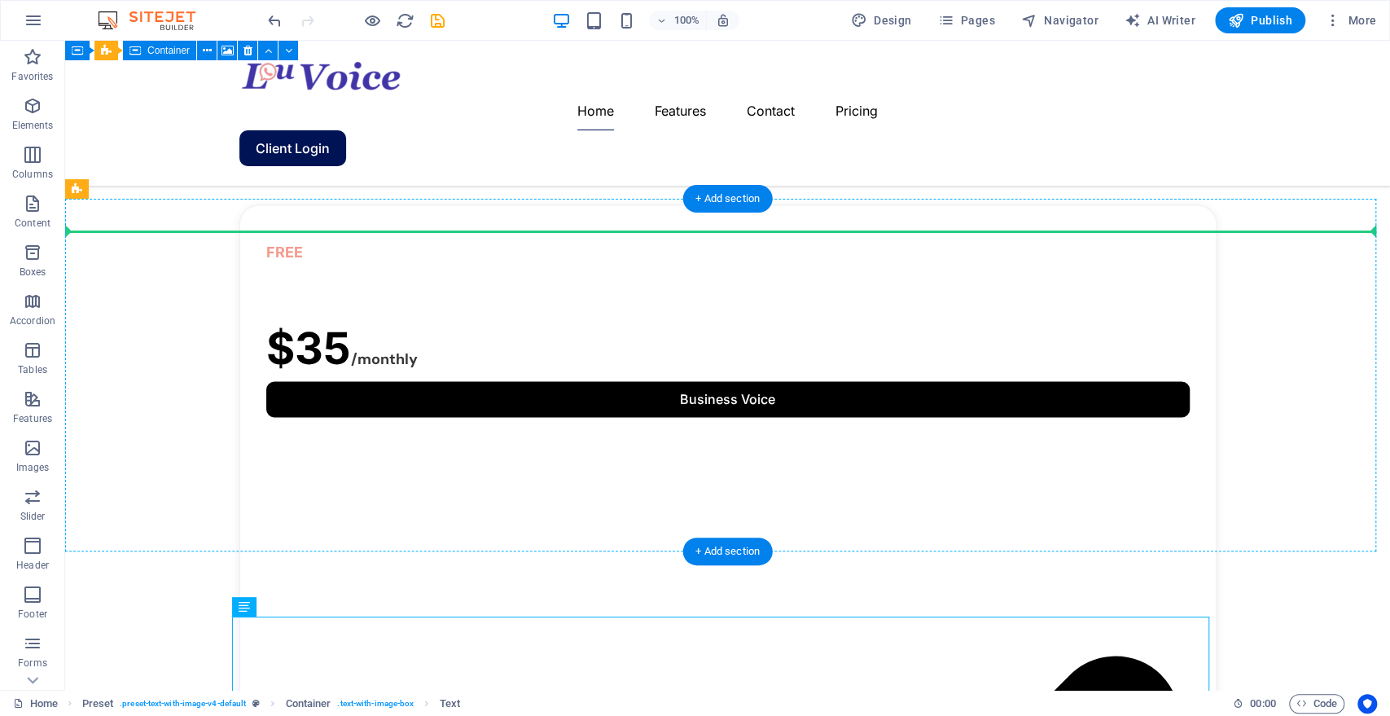
drag, startPoint x: 340, startPoint y: 645, endPoint x: 332, endPoint y: 260, distance: 385.4
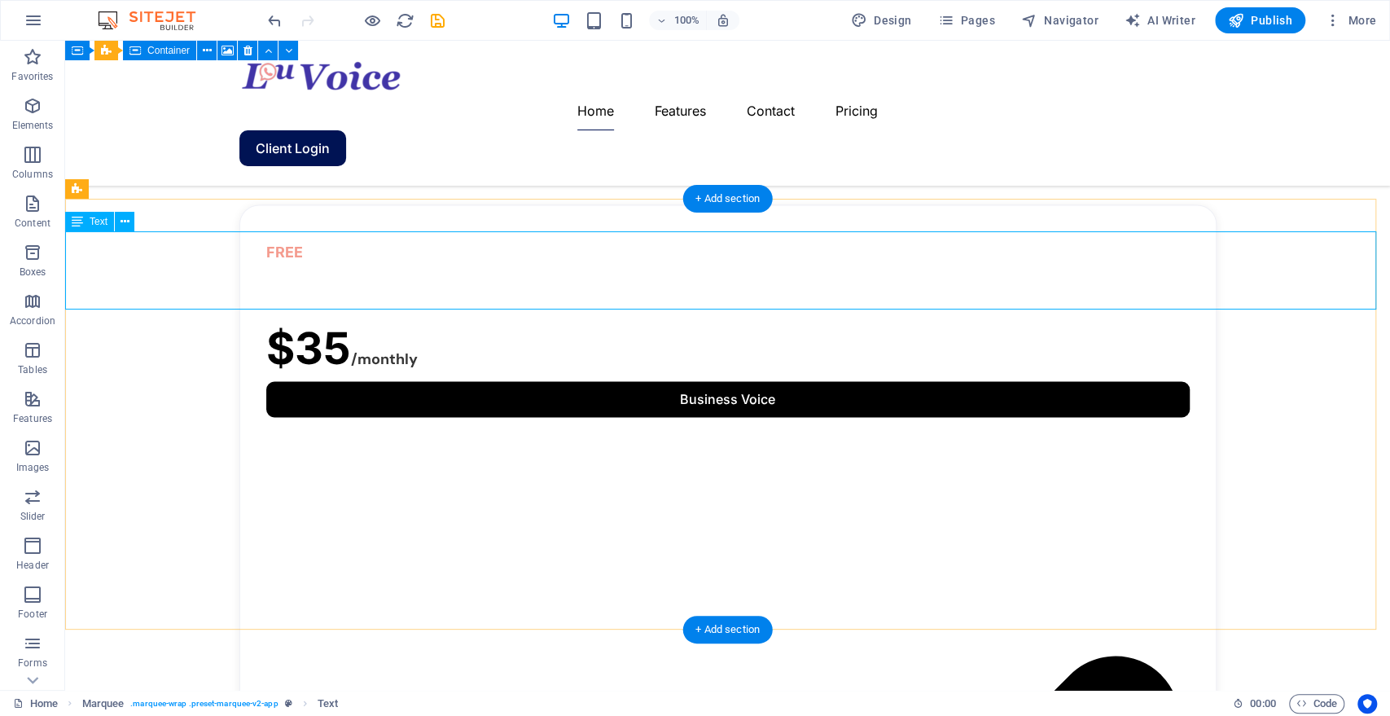
click at [72, 228] on icon at bounding box center [77, 222] width 11 height 20
click at [81, 222] on icon at bounding box center [77, 222] width 11 height 20
click at [81, 221] on icon at bounding box center [77, 222] width 11 height 20
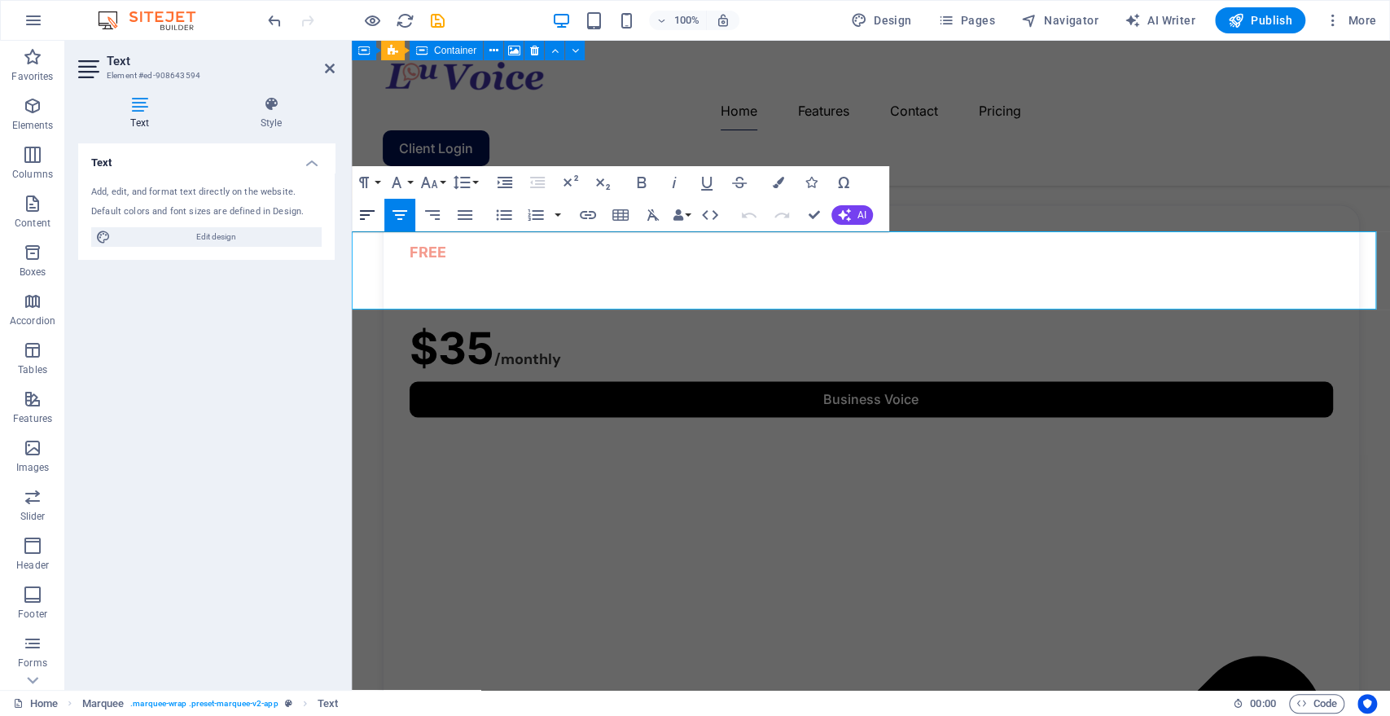
click at [366, 217] on icon "button" at bounding box center [368, 215] width 20 height 20
click at [378, 211] on button "Align Left" at bounding box center [367, 215] width 31 height 33
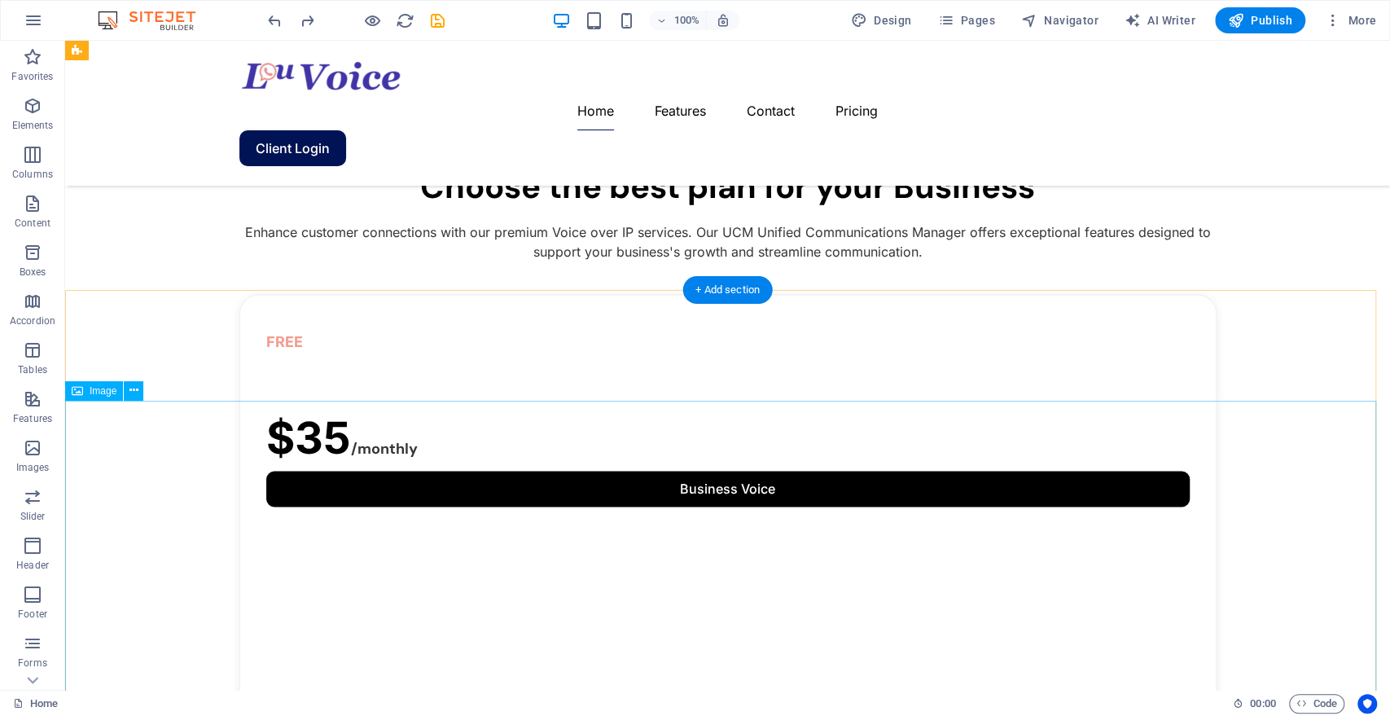
scroll to position [1497, 0]
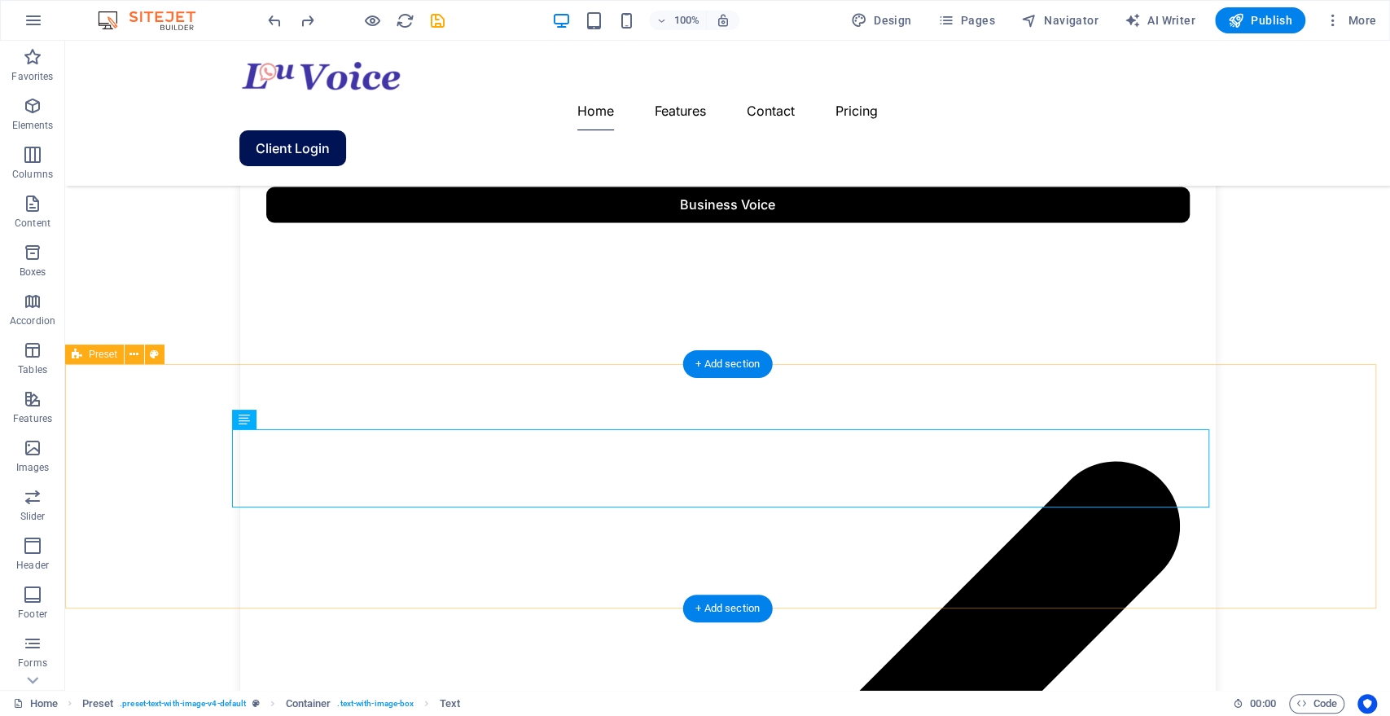
scroll to position [1607, 0]
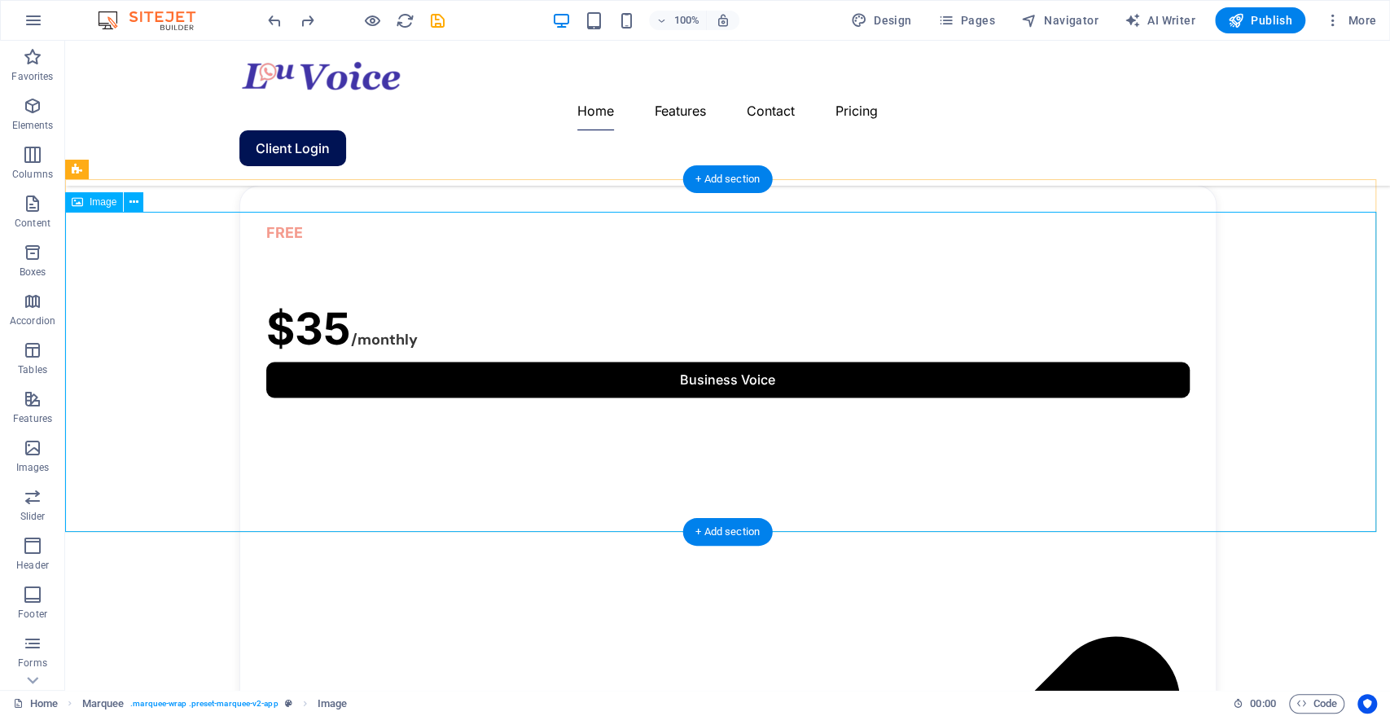
select select "px"
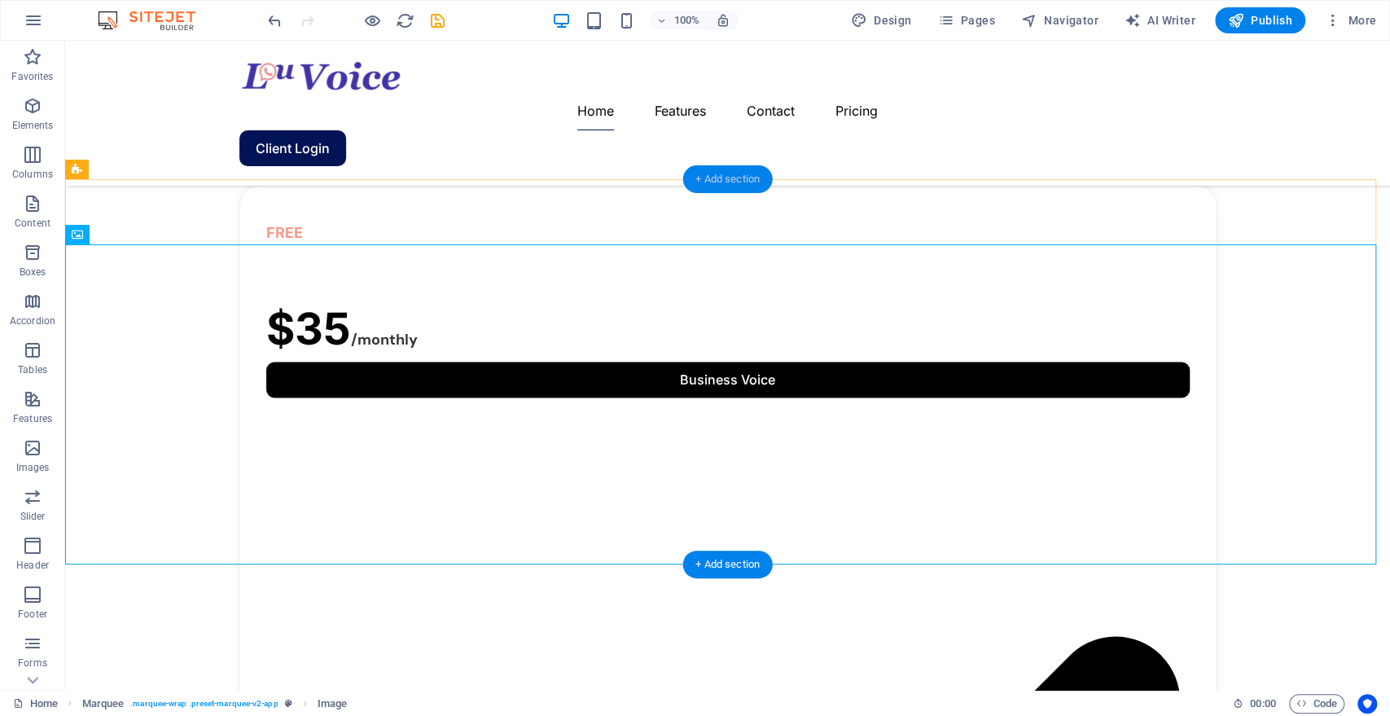
drag, startPoint x: 768, startPoint y: 174, endPoint x: 424, endPoint y: 148, distance: 345.5
click at [768, 174] on div "+ Add section" at bounding box center [728, 179] width 90 height 28
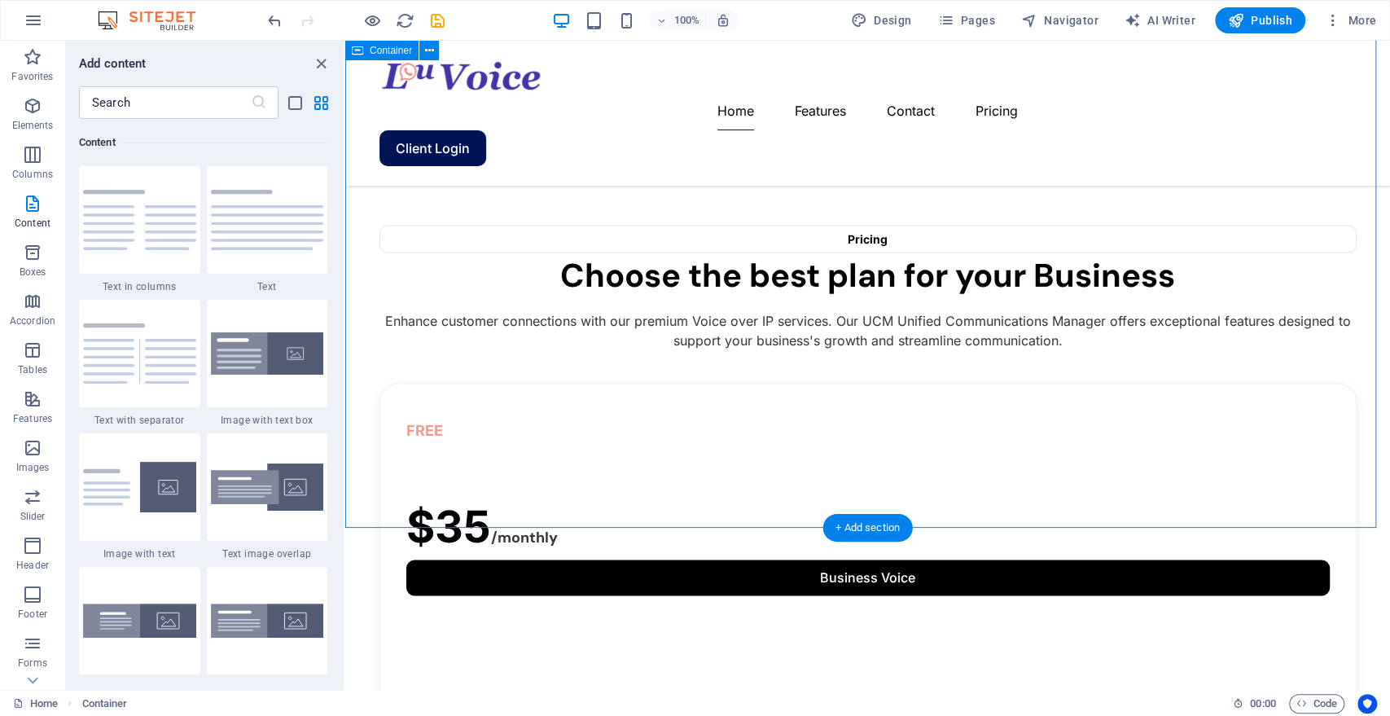
scroll to position [1426, 0]
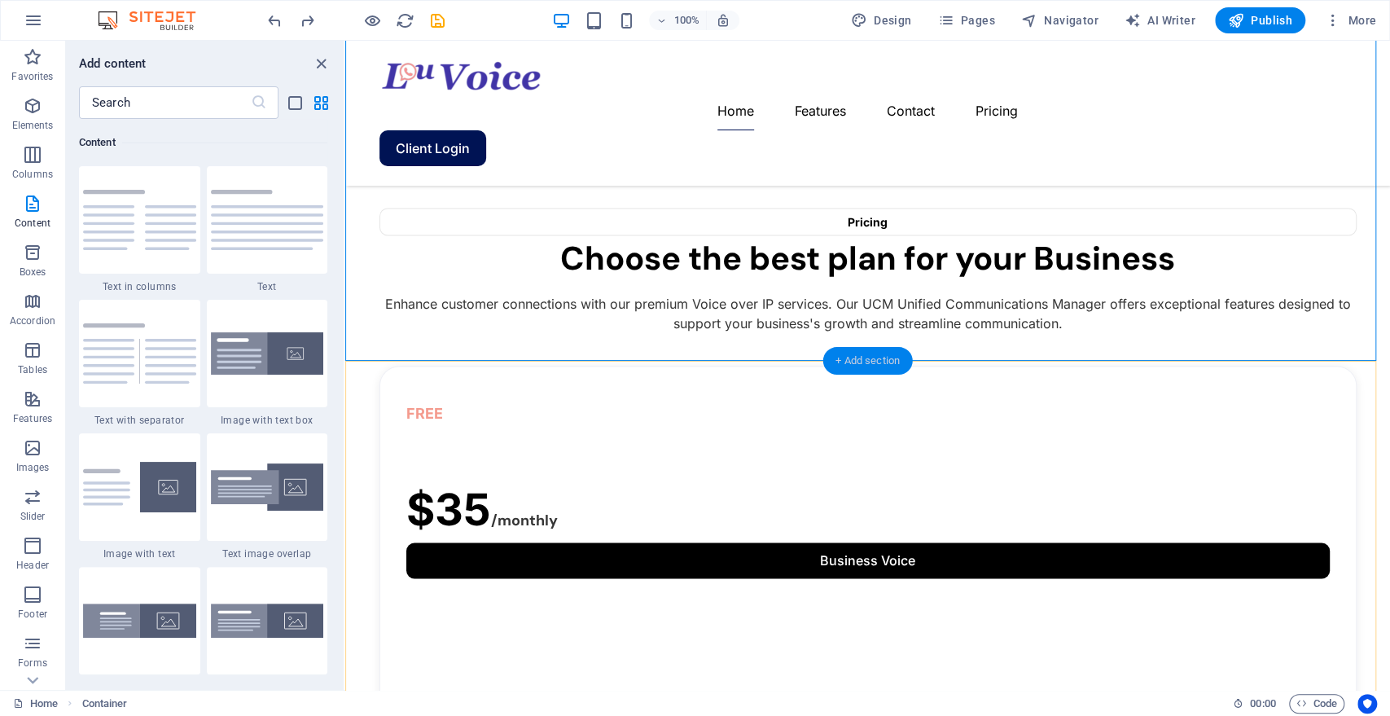
click at [863, 349] on div "+ Add section" at bounding box center [868, 361] width 90 height 28
click at [855, 355] on div "+ Add section" at bounding box center [868, 361] width 90 height 28
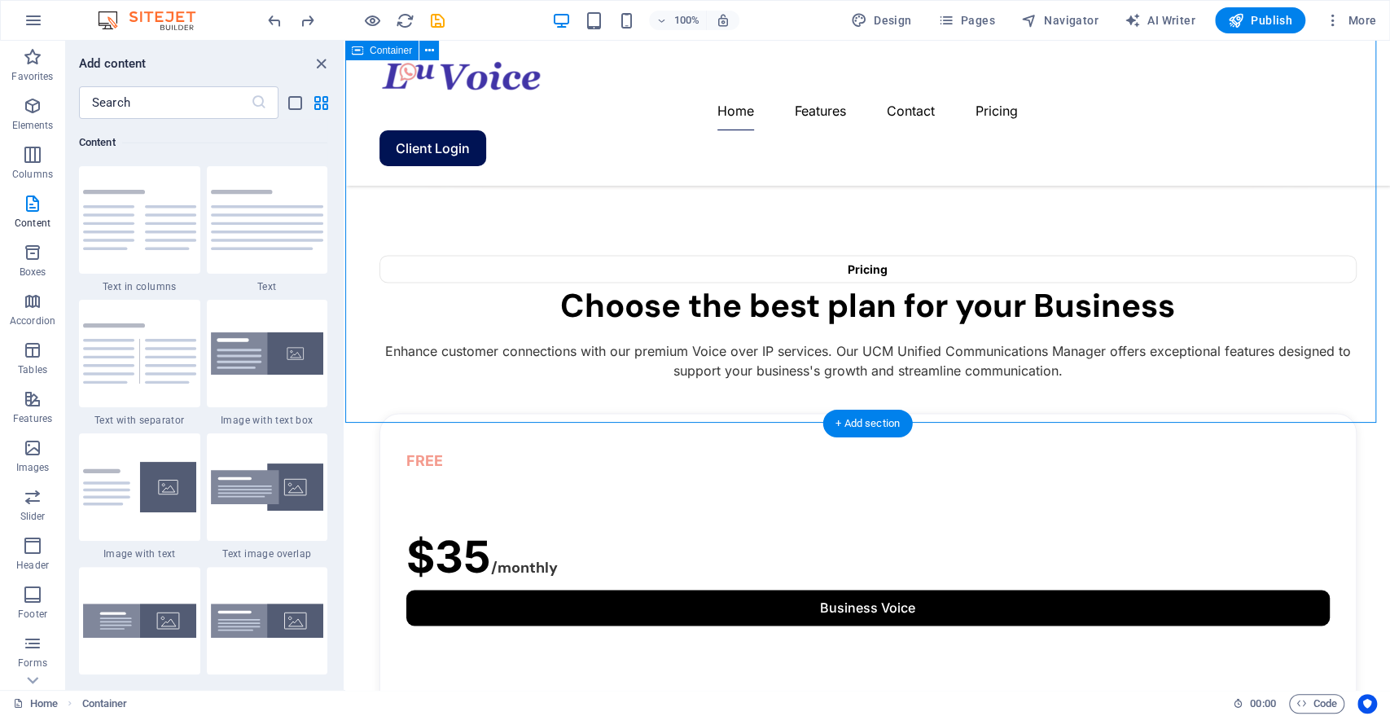
scroll to position [1336, 0]
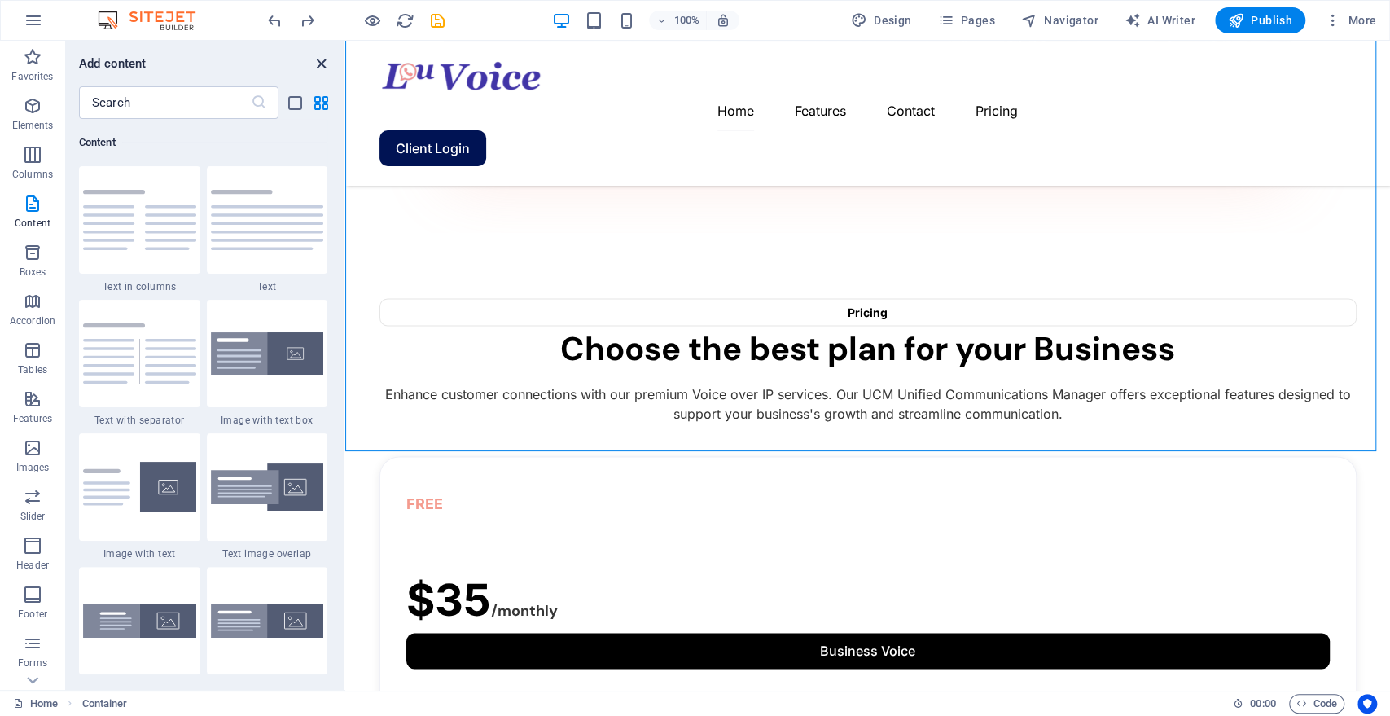
drag, startPoint x: 308, startPoint y: 55, endPoint x: 314, endPoint y: 64, distance: 9.9
click at [308, 57] on div "Add content" at bounding box center [205, 64] width 278 height 20
click at [318, 64] on icon "close panel" at bounding box center [321, 64] width 19 height 19
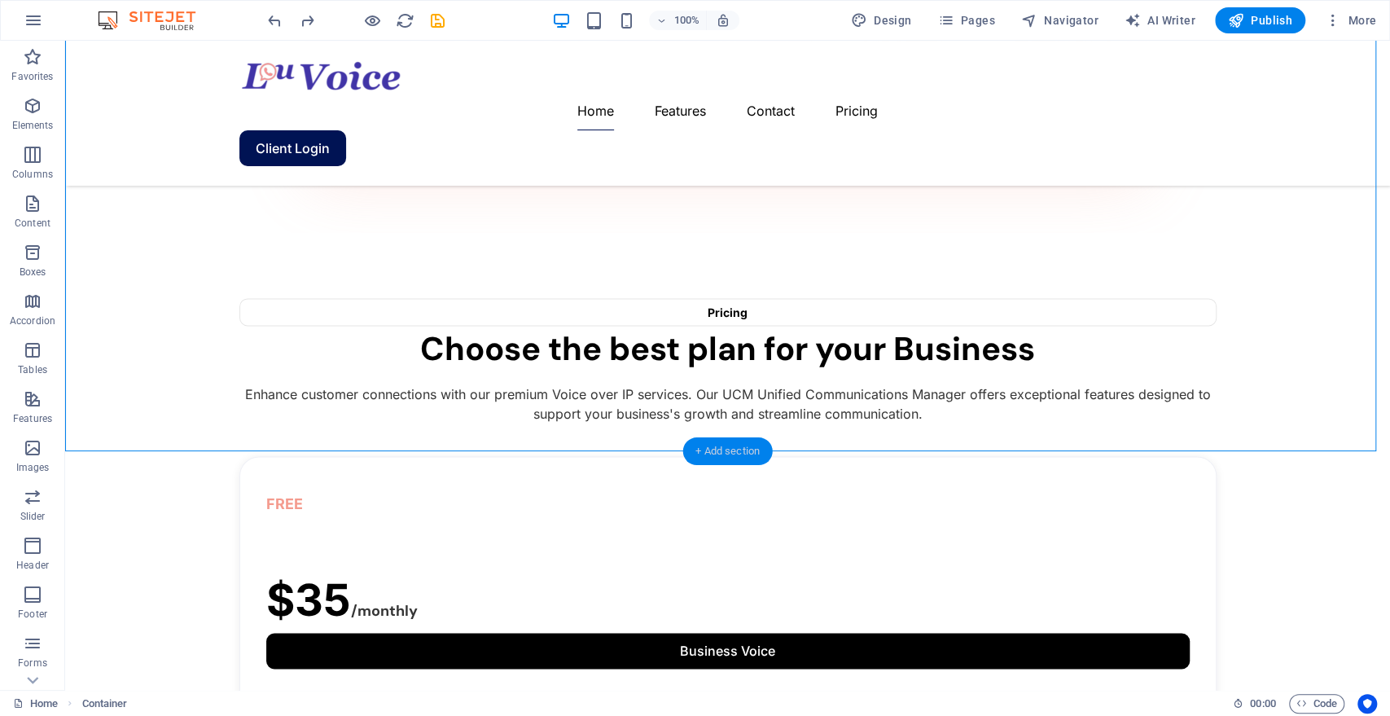
click at [728, 449] on div "+ Add section" at bounding box center [728, 451] width 90 height 28
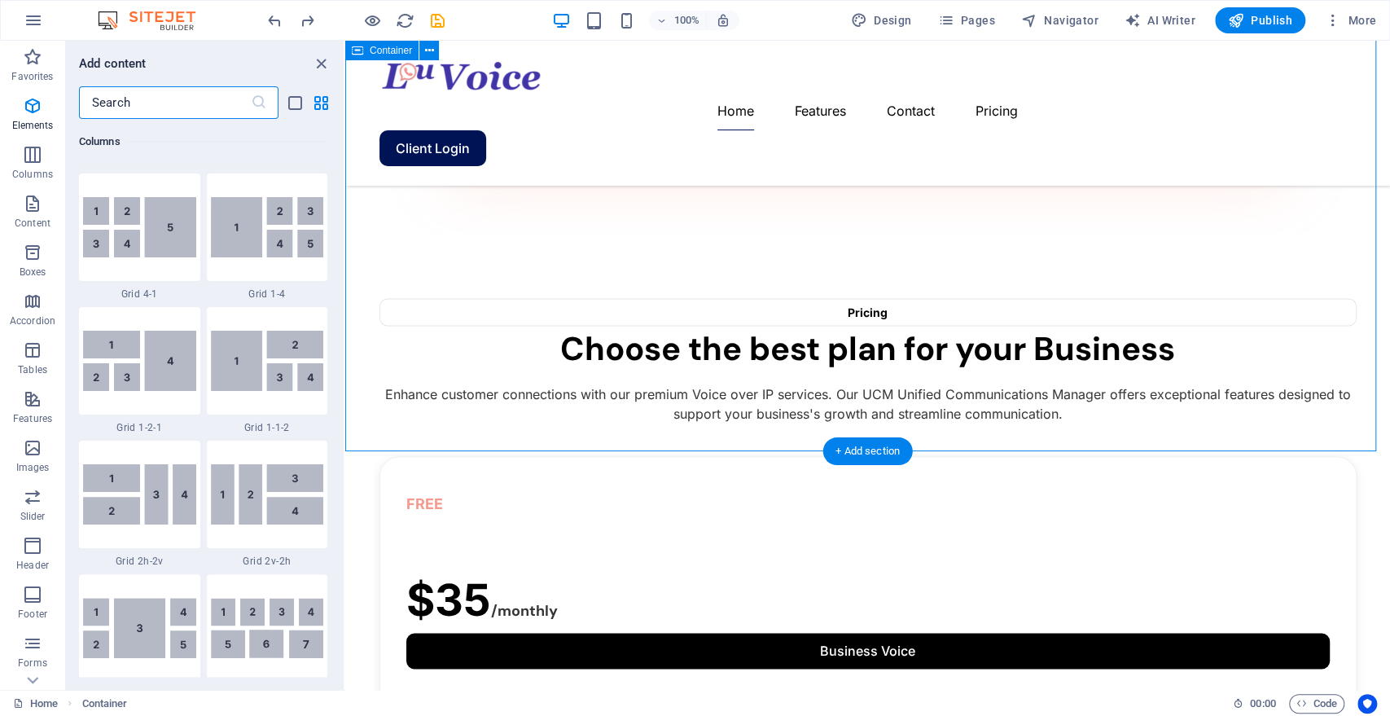
scroll to position [2849, 0]
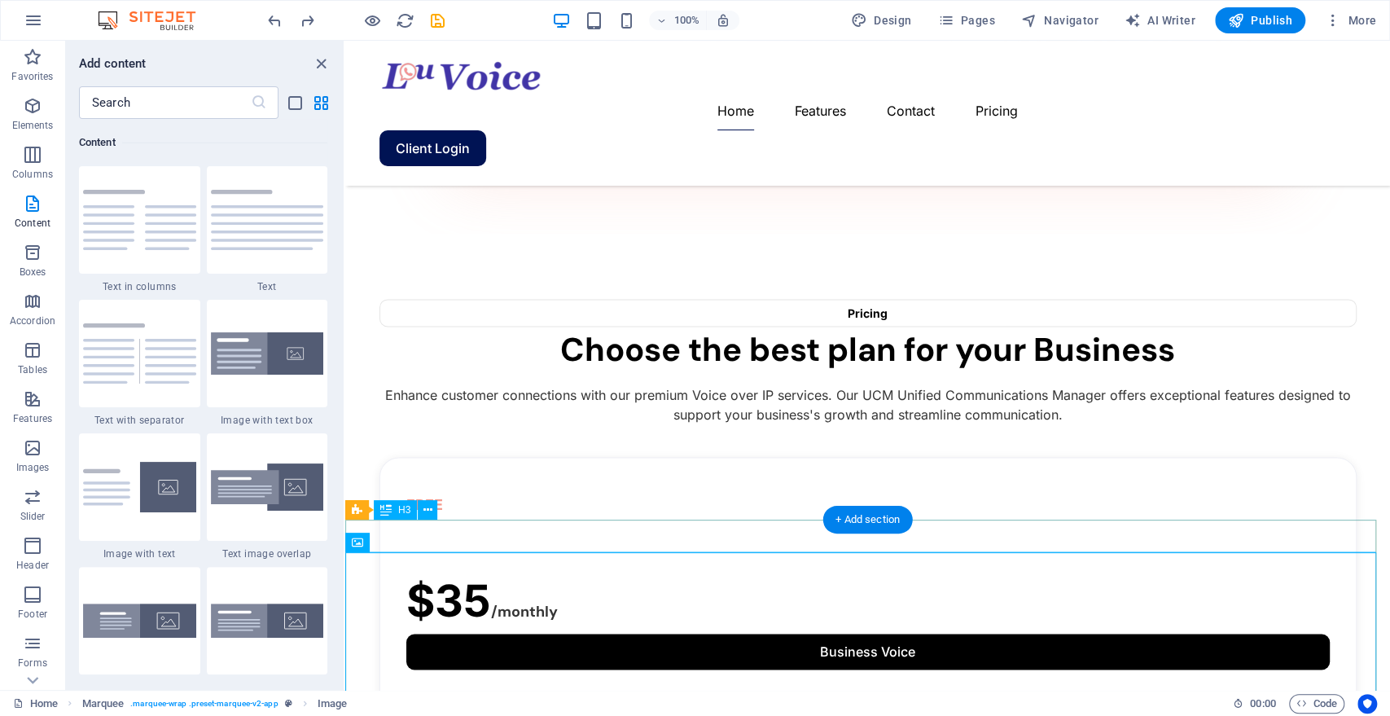
scroll to position [1336, 0]
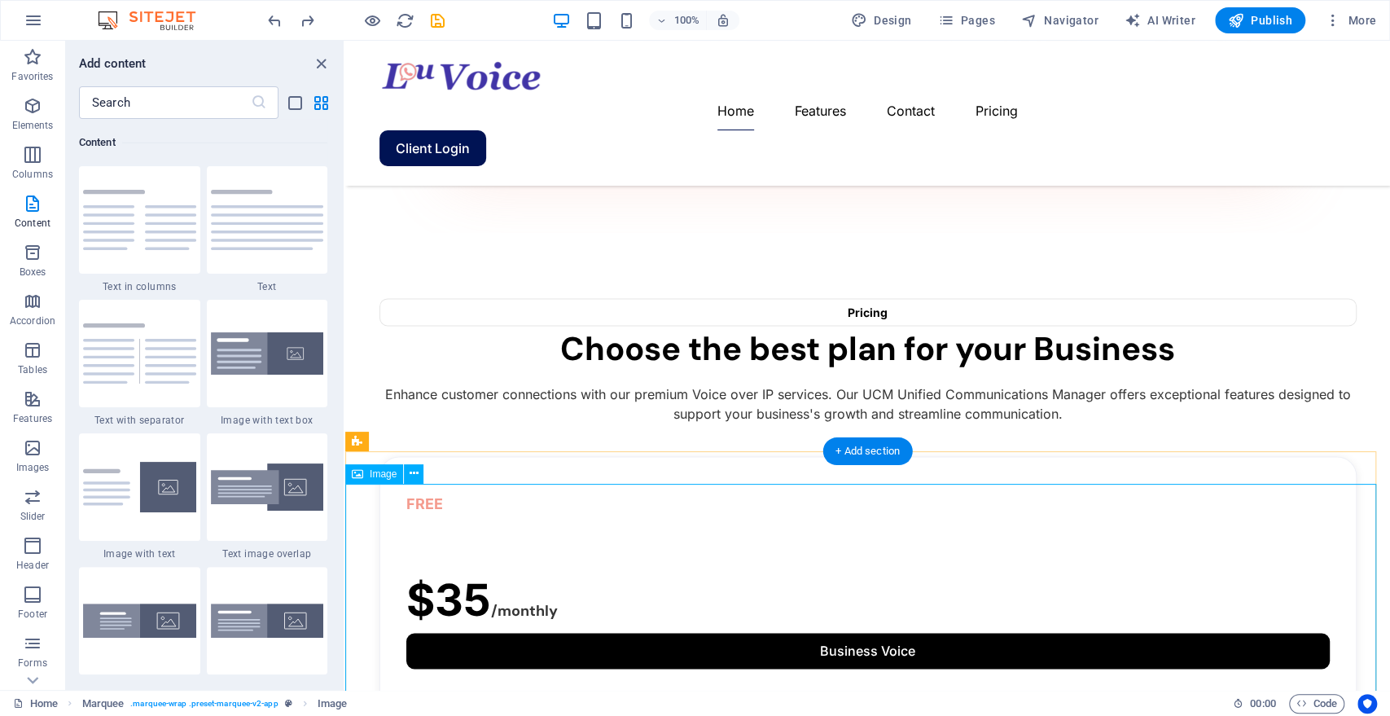
drag, startPoint x: 916, startPoint y: 525, endPoint x: 876, endPoint y: 582, distance: 69.8
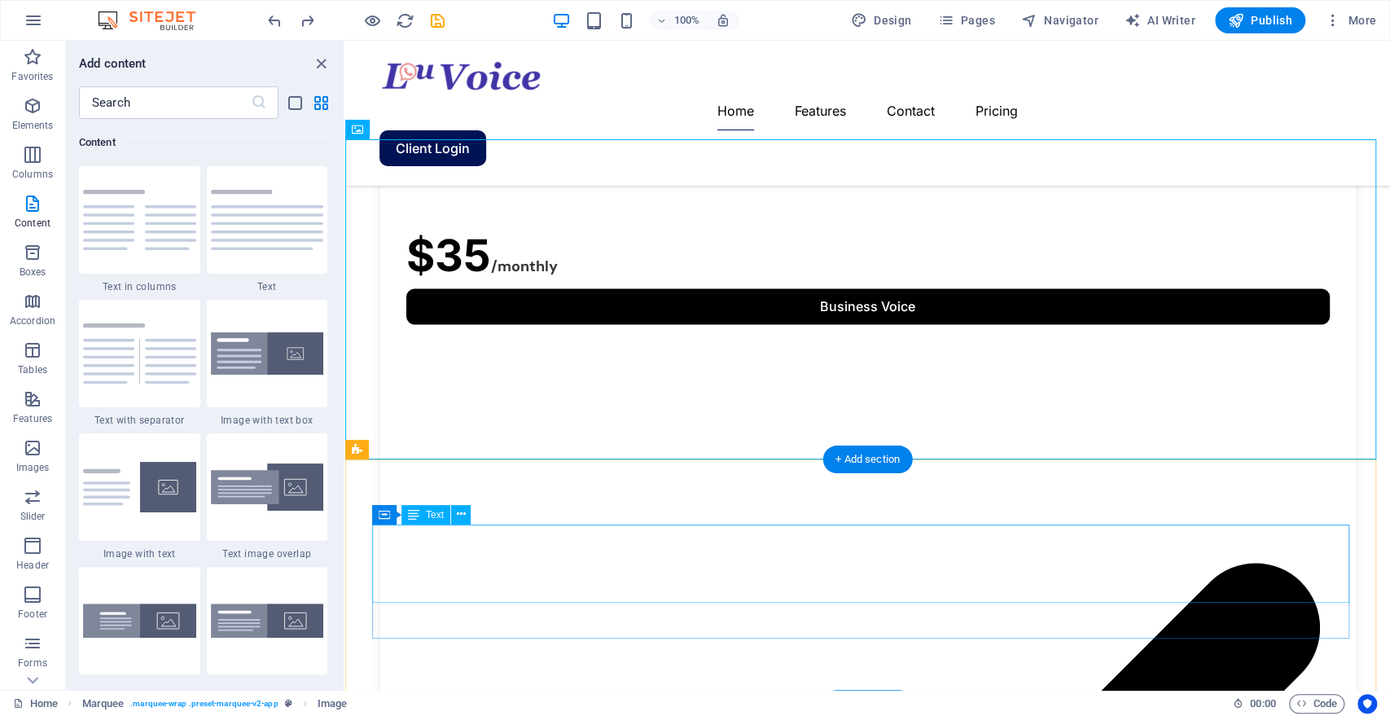
scroll to position [1698, 0]
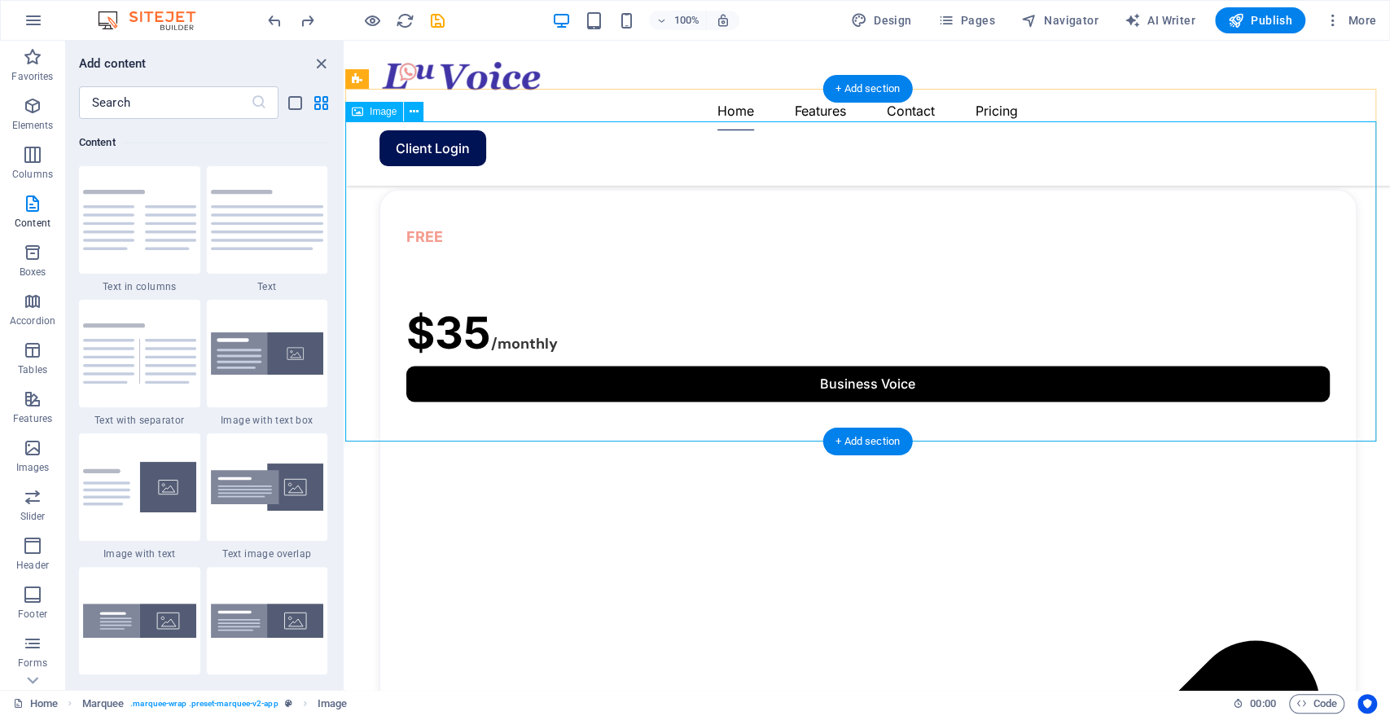
scroll to position [1517, 0]
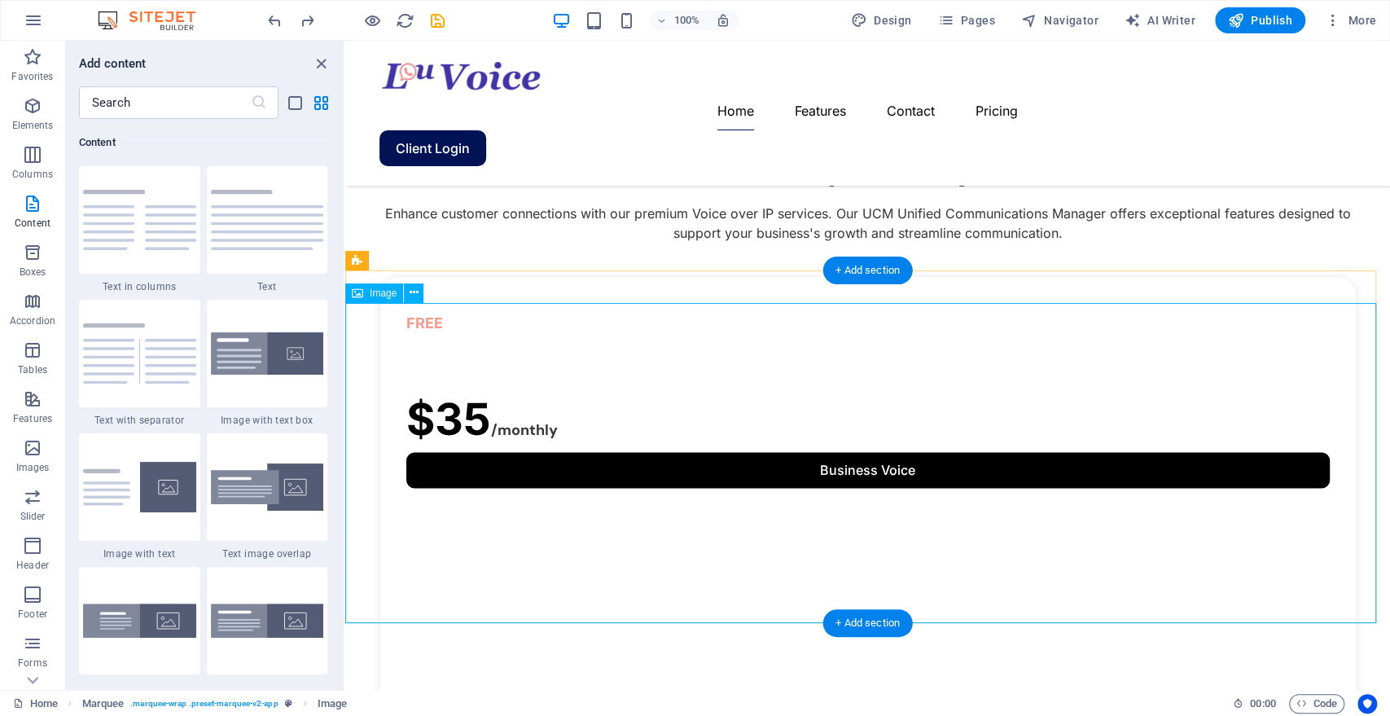
select select "px"
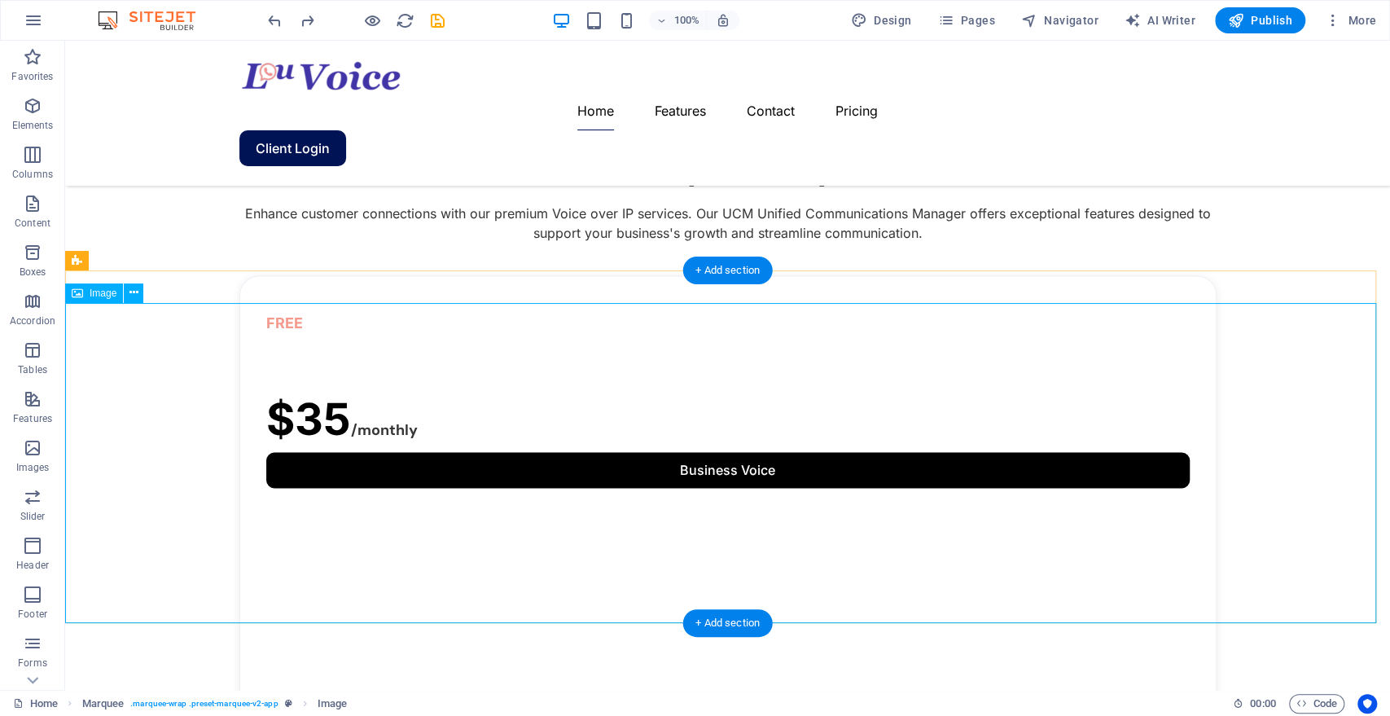
select select "px"
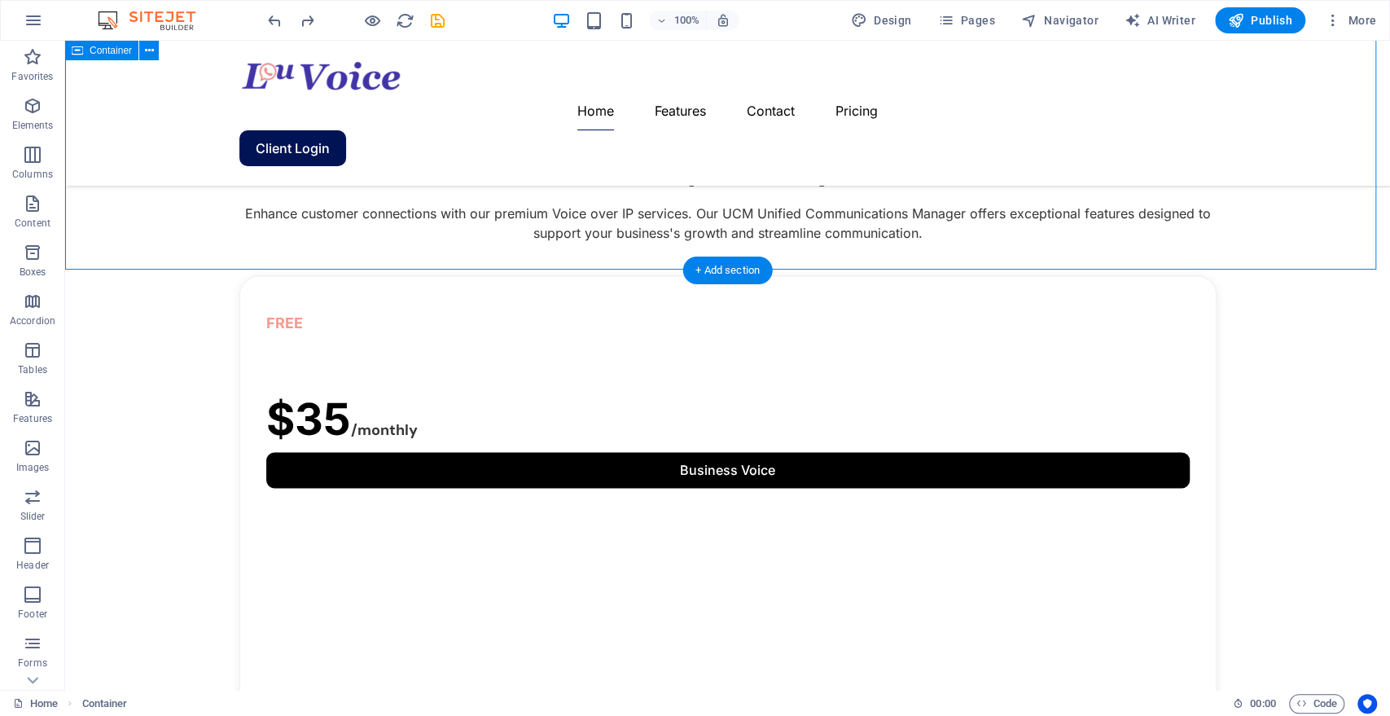
drag, startPoint x: 929, startPoint y: 209, endPoint x: 906, endPoint y: 72, distance: 139.5
